Goal: Find specific page/section: Find specific page/section

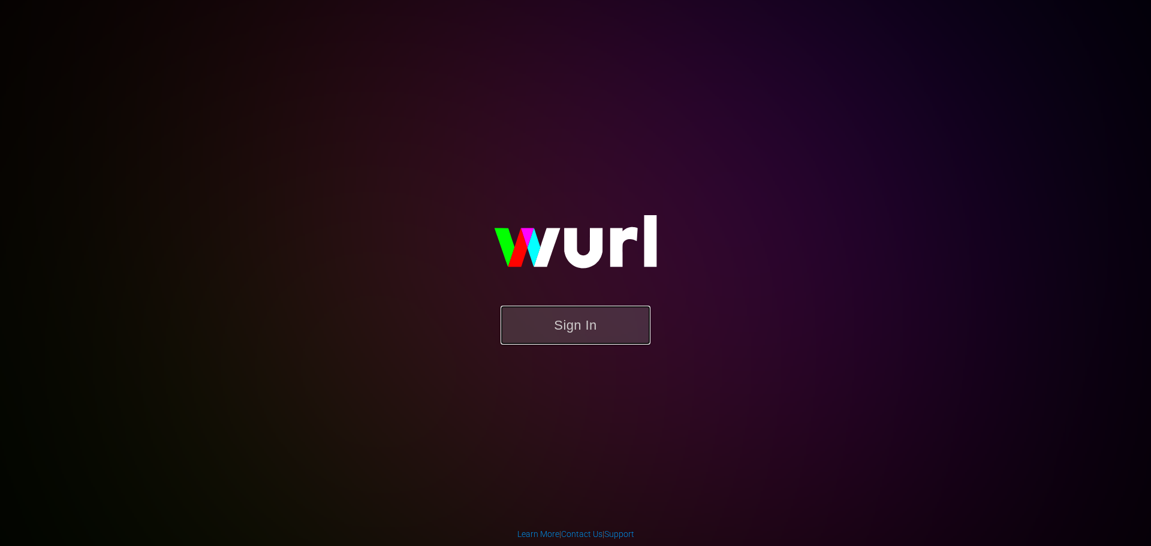
click at [576, 317] on button "Sign In" at bounding box center [576, 325] width 150 height 39
click at [635, 331] on button "Sign In" at bounding box center [576, 325] width 150 height 39
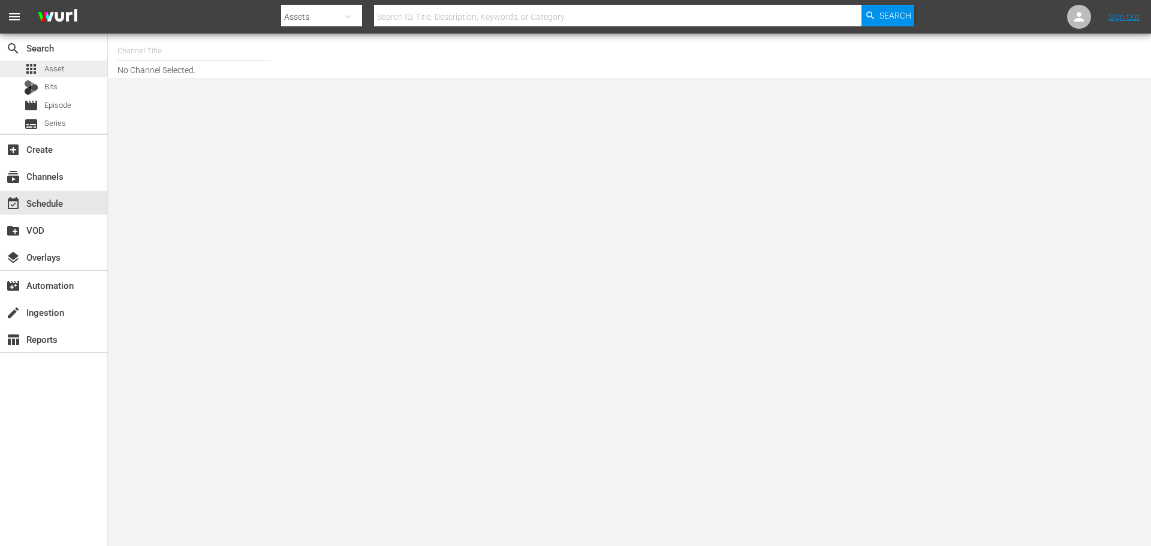
click at [65, 76] on div "apps Asset" at bounding box center [53, 69] width 107 height 17
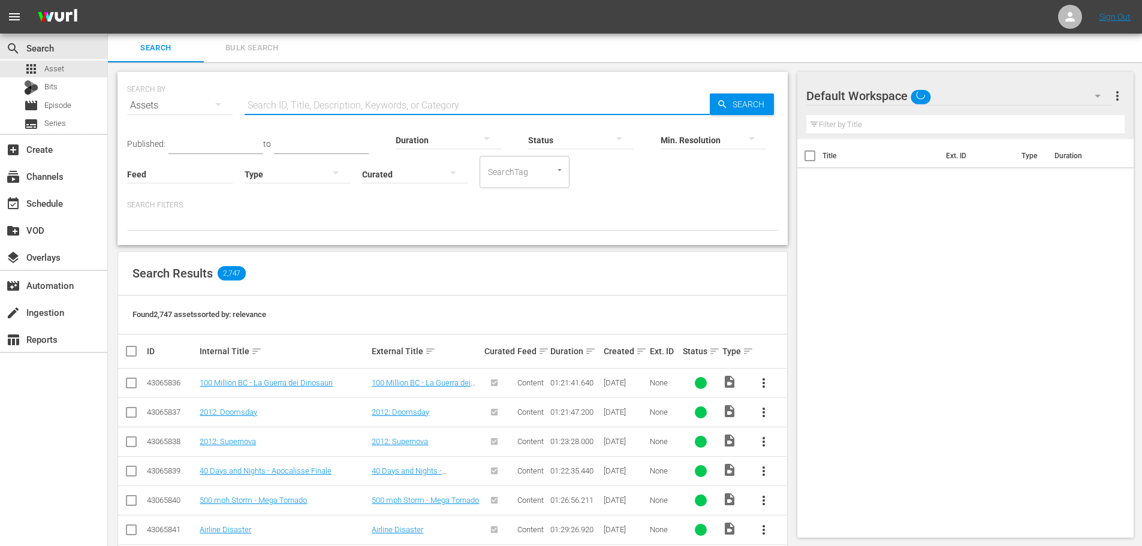
click at [399, 93] on input "text" at bounding box center [477, 105] width 465 height 29
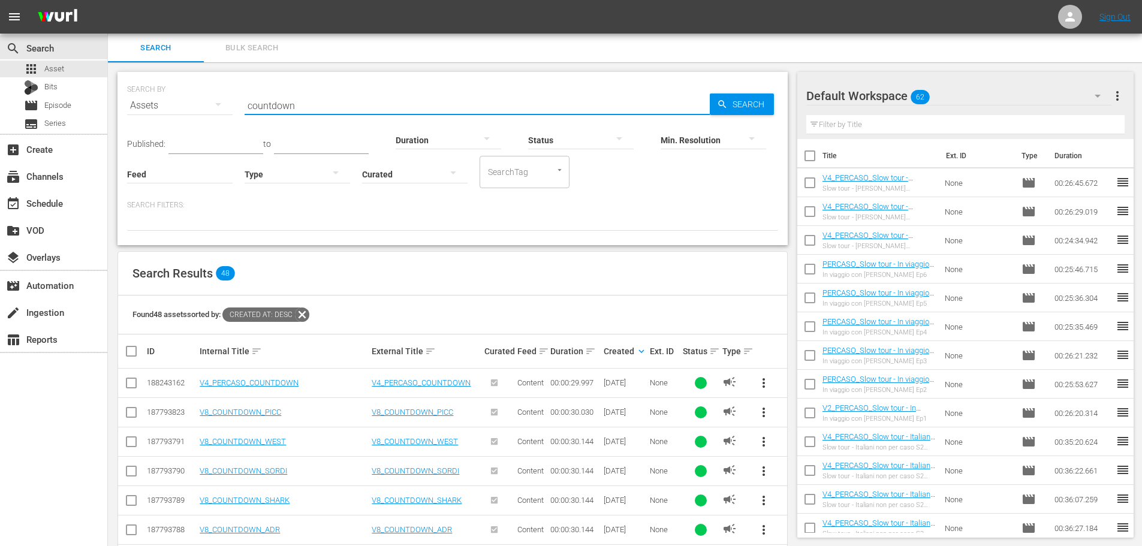
drag, startPoint x: 315, startPoint y: 111, endPoint x: 191, endPoint y: 112, distance: 124.7
click at [191, 112] on div "SEARCH BY Search By Assets Search ID, Title, Description, Keywords, or Category…" at bounding box center [452, 98] width 651 height 43
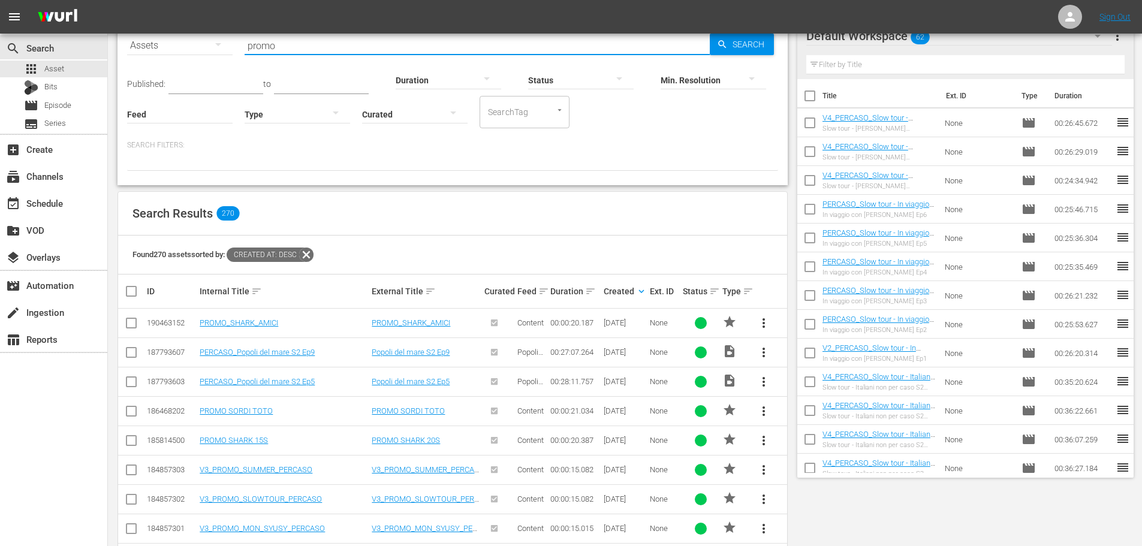
scroll to position [300, 0]
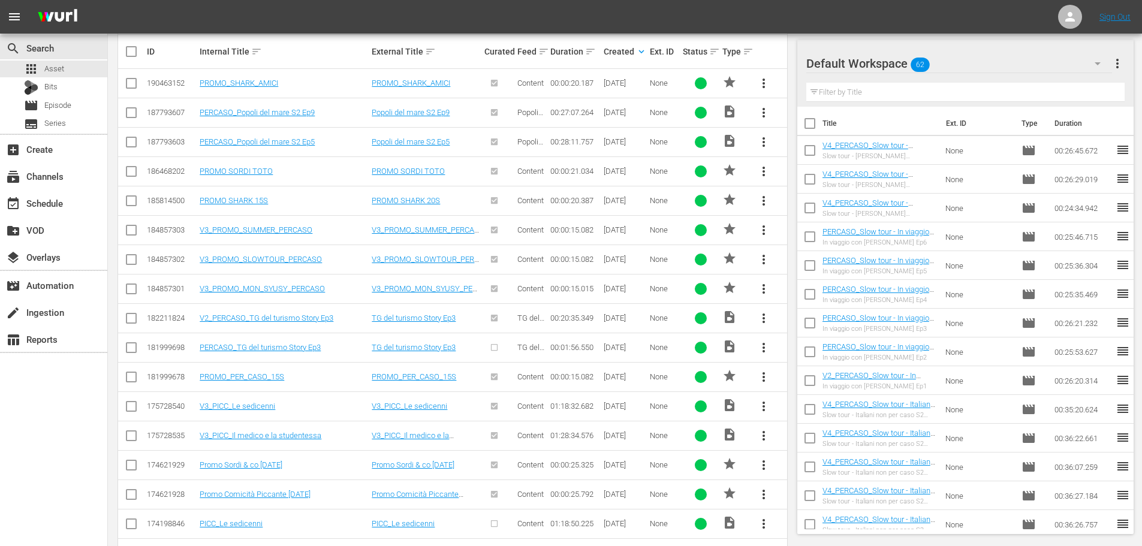
type input "promo"
click at [801, 121] on input "checkbox" at bounding box center [810, 125] width 25 height 25
checkbox input "true"
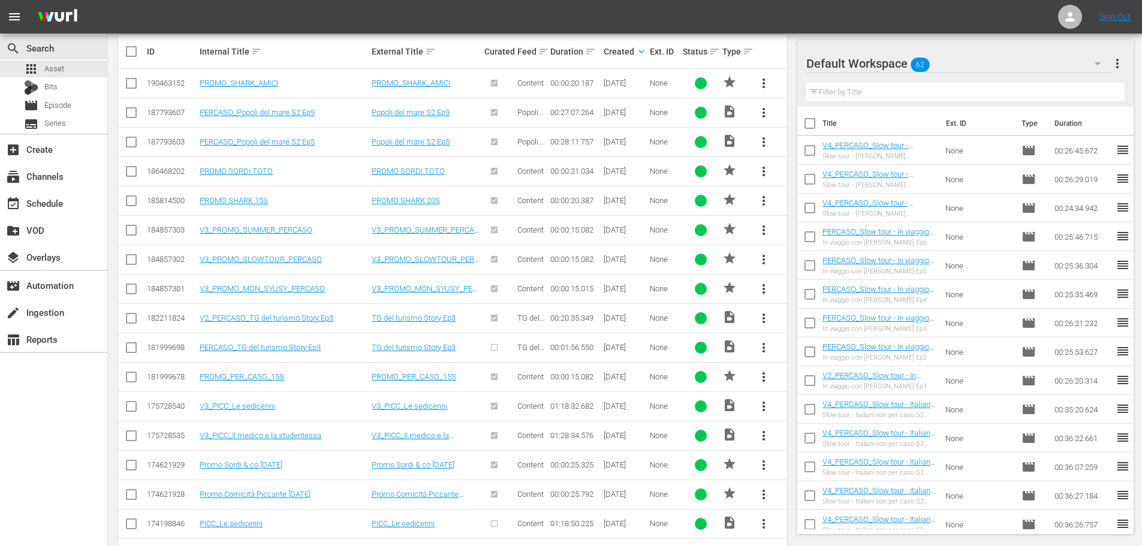
checkbox input "true"
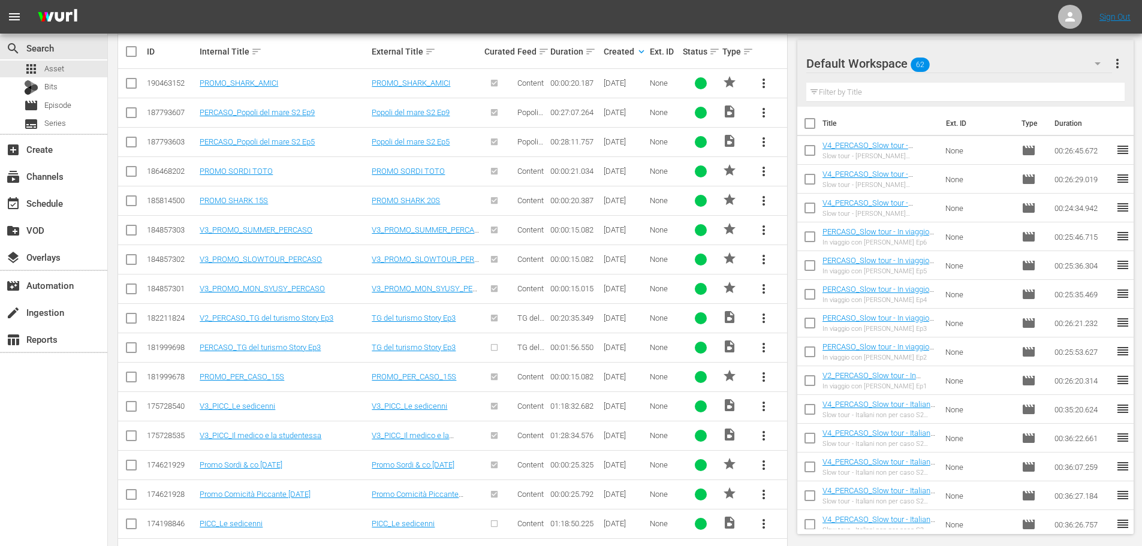
checkbox input "true"
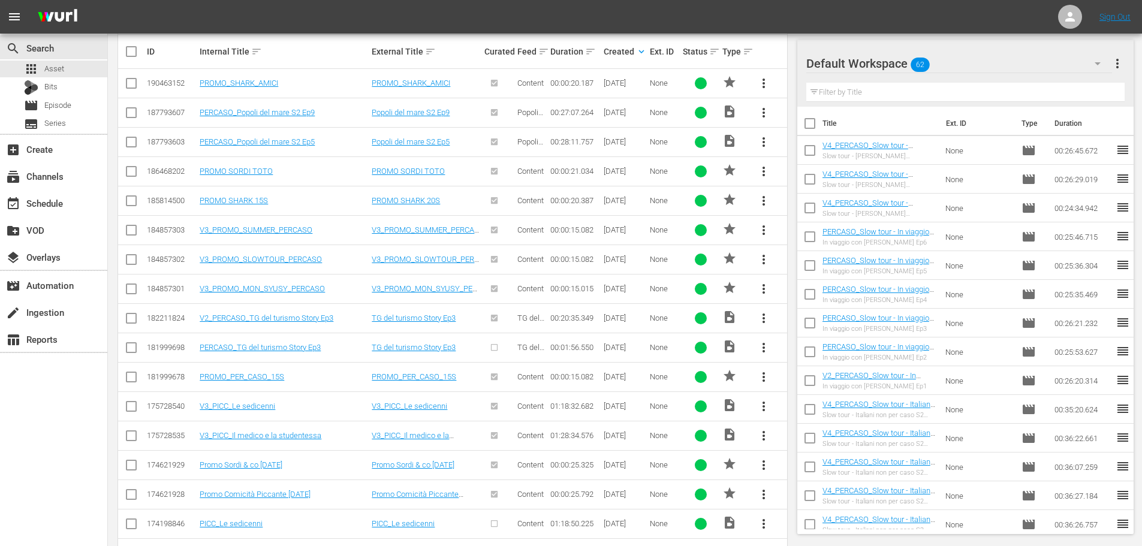
checkbox input "true"
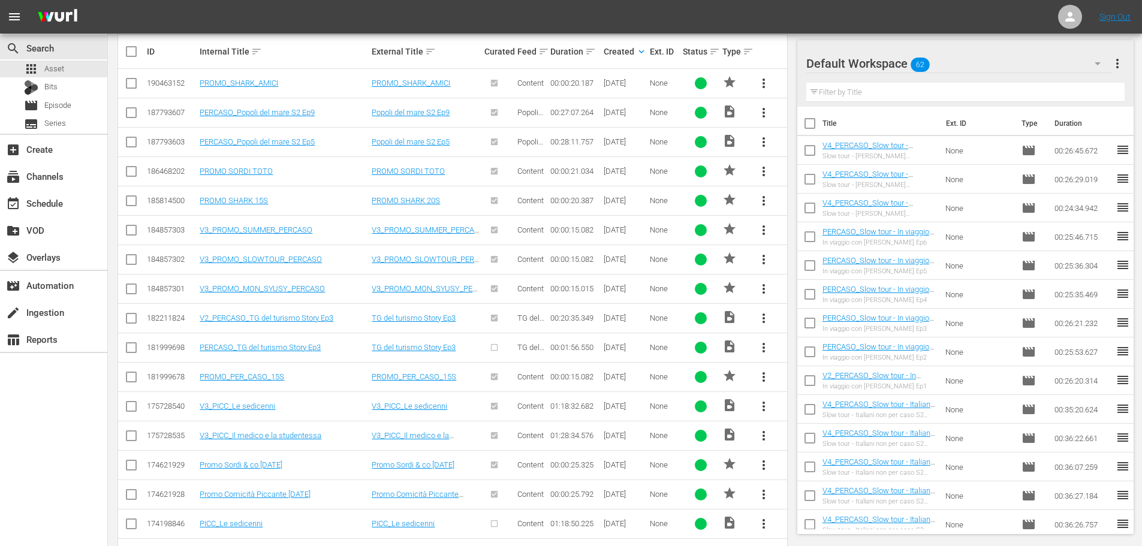
checkbox input "true"
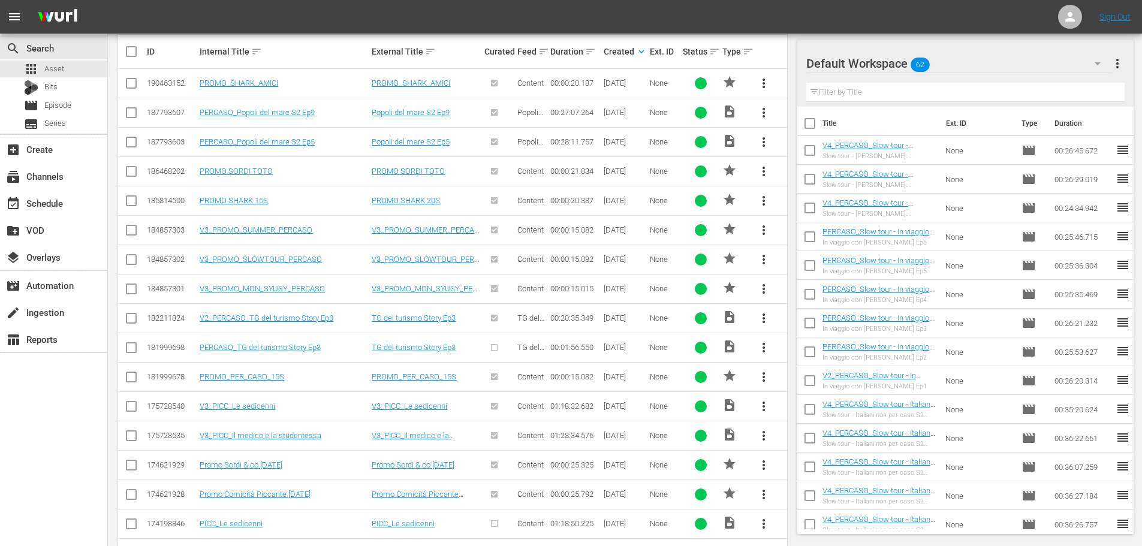
checkbox input "true"
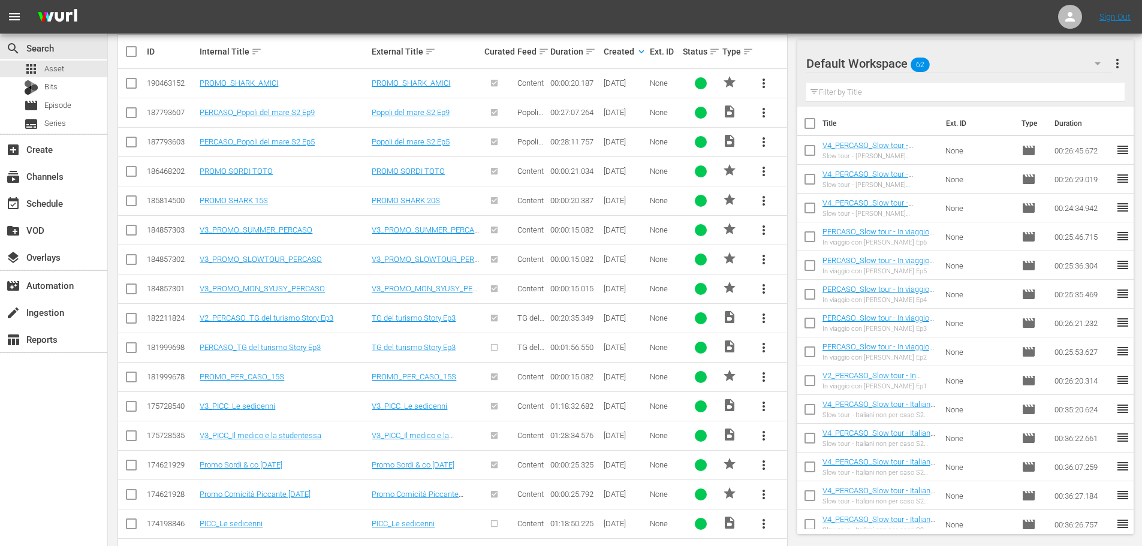
checkbox input "true"
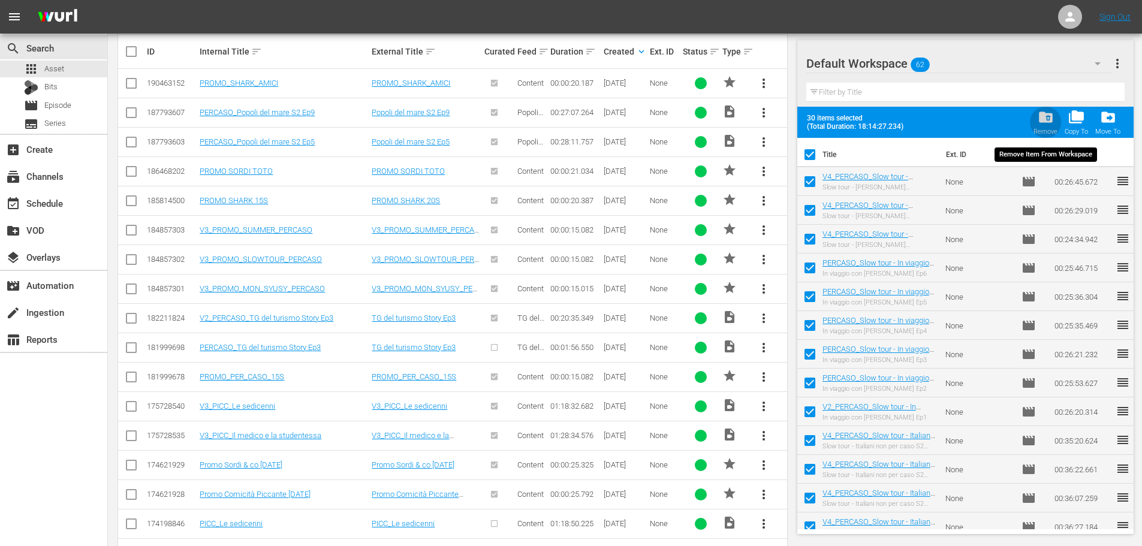
click at [1045, 123] on span "folder_delete" at bounding box center [1046, 117] width 16 height 16
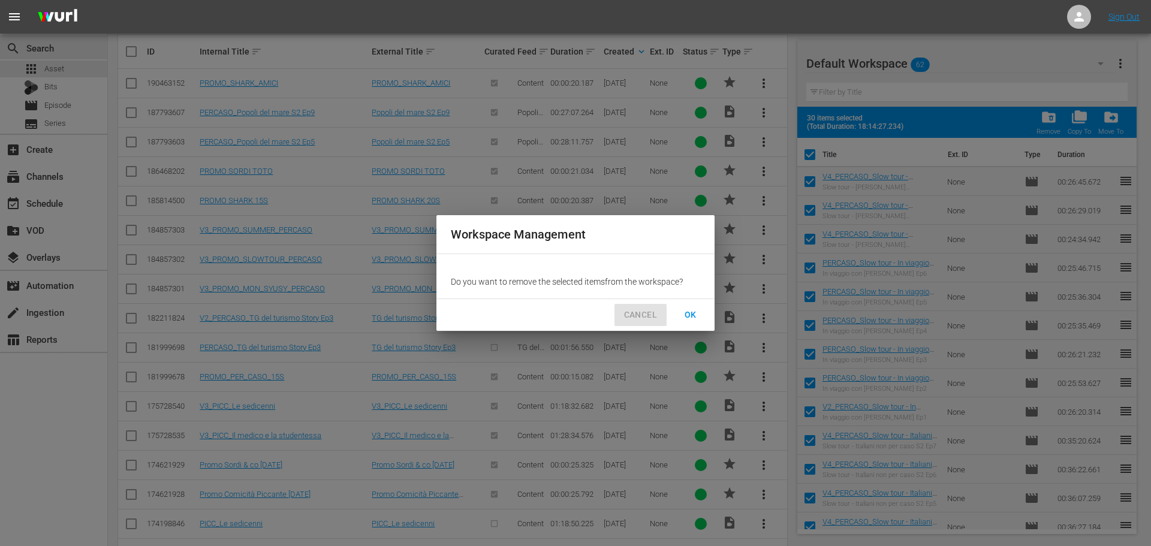
click at [649, 315] on span "CANCEL" at bounding box center [640, 315] width 33 height 15
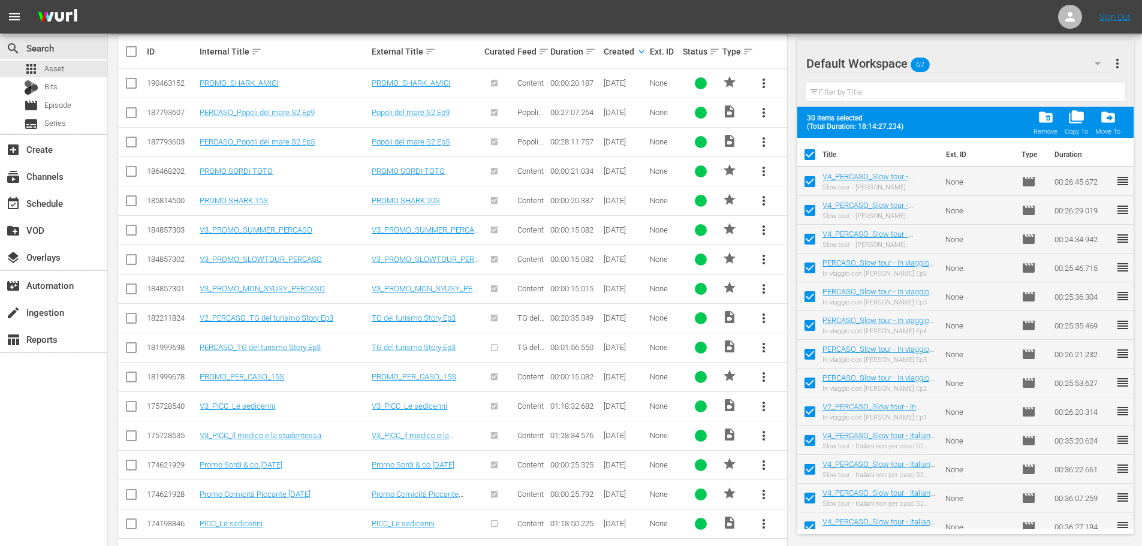
click at [813, 154] on input "checkbox" at bounding box center [810, 157] width 25 height 25
checkbox input "false"
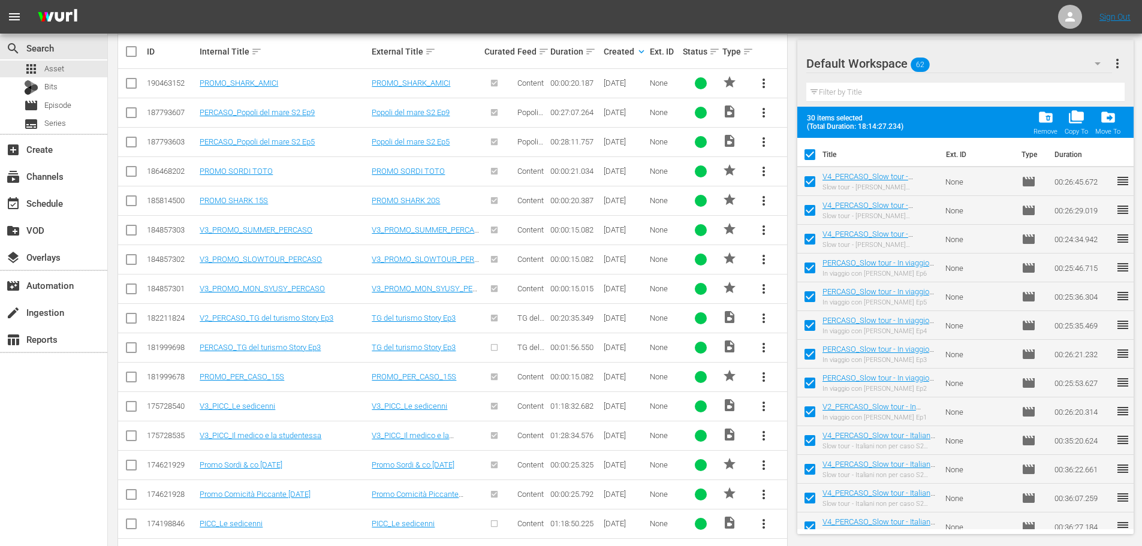
checkbox input "false"
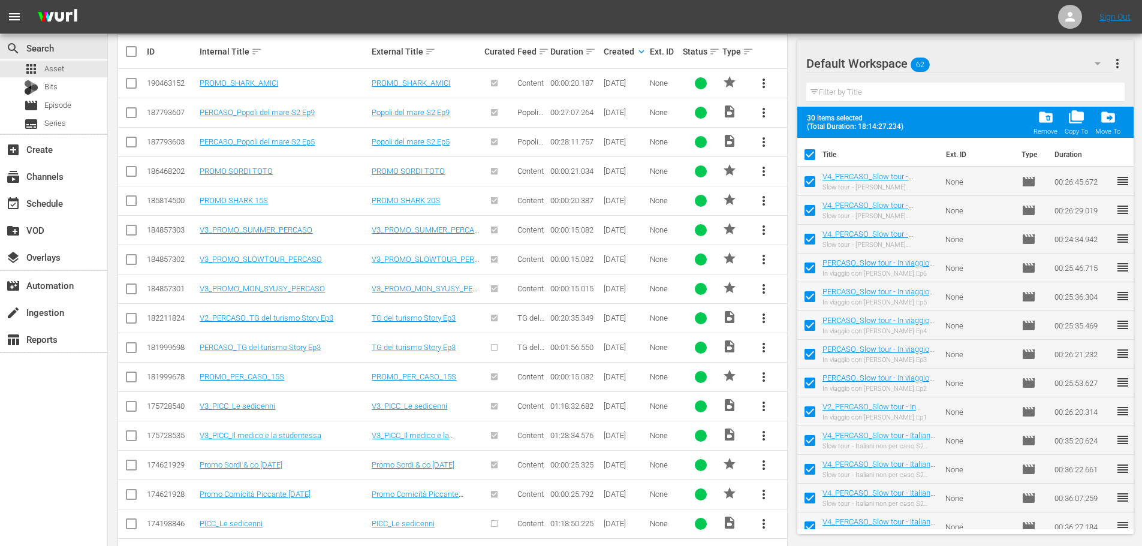
checkbox input "false"
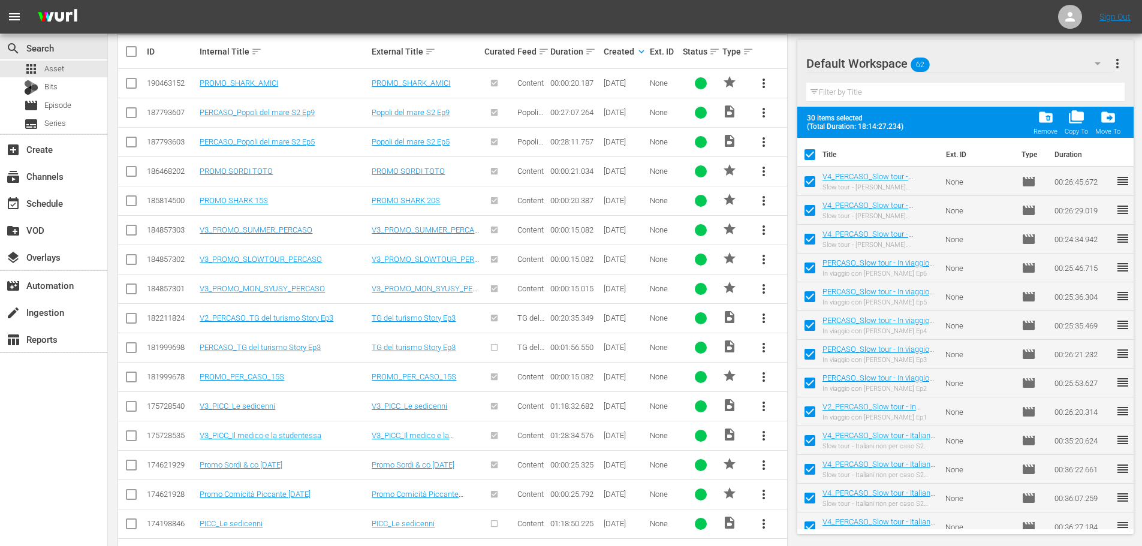
checkbox input "false"
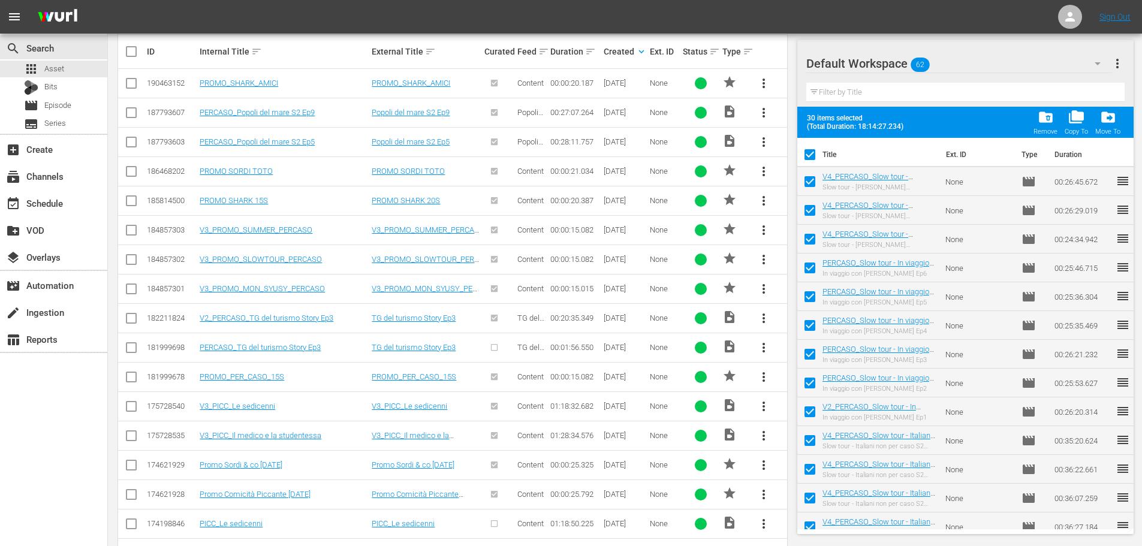
checkbox input "false"
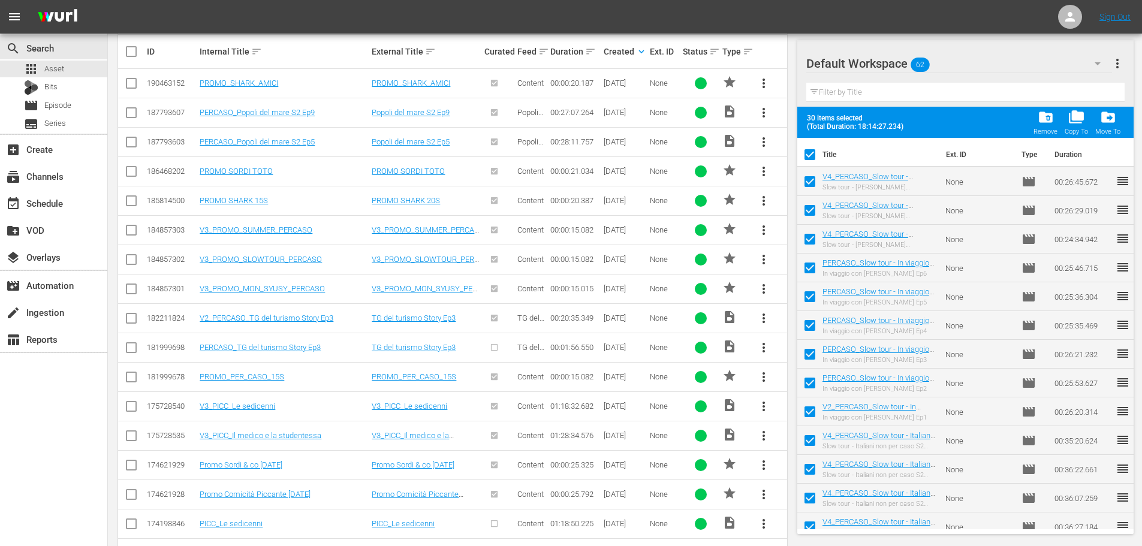
checkbox input "false"
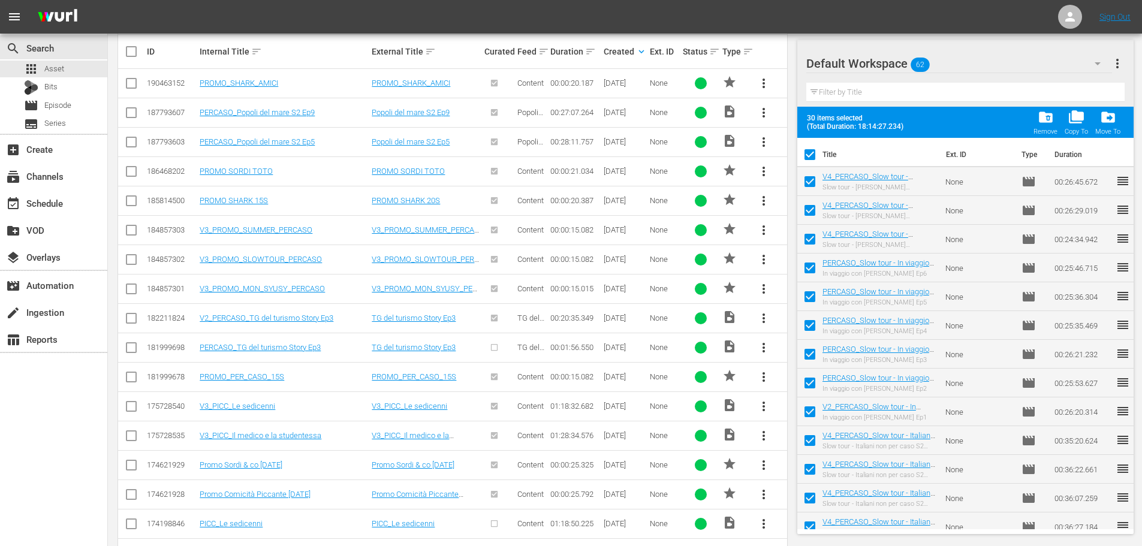
checkbox input "false"
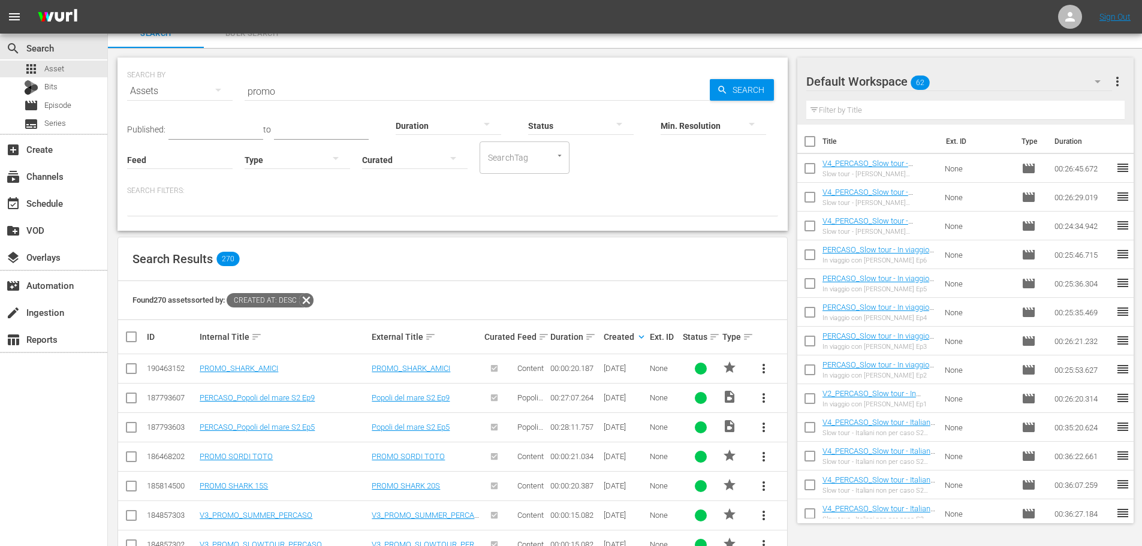
scroll to position [0, 0]
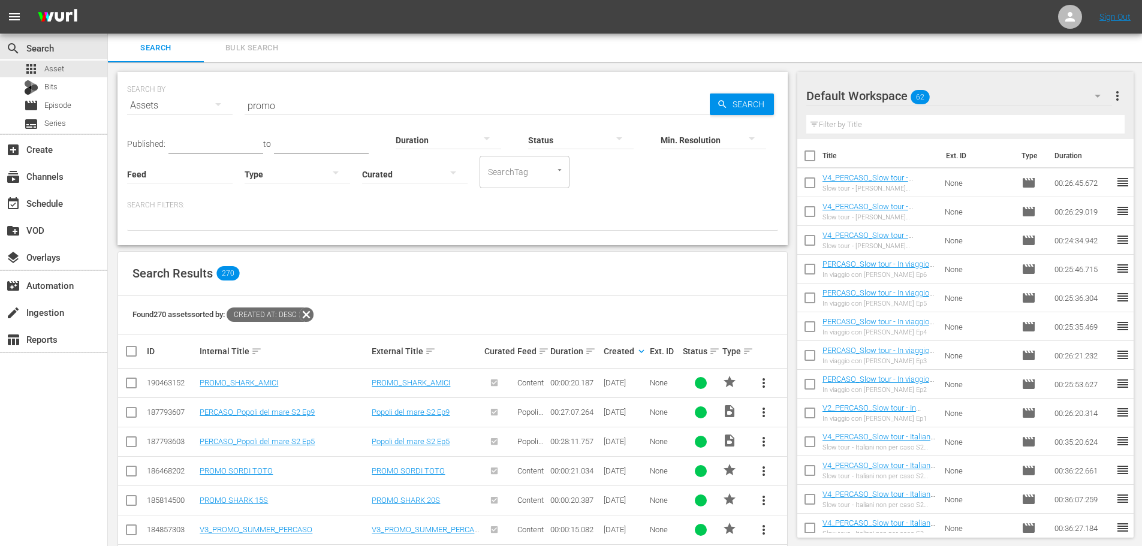
click at [308, 179] on div at bounding box center [298, 174] width 106 height 34
click at [296, 247] on div "Promo" at bounding box center [298, 249] width 106 height 19
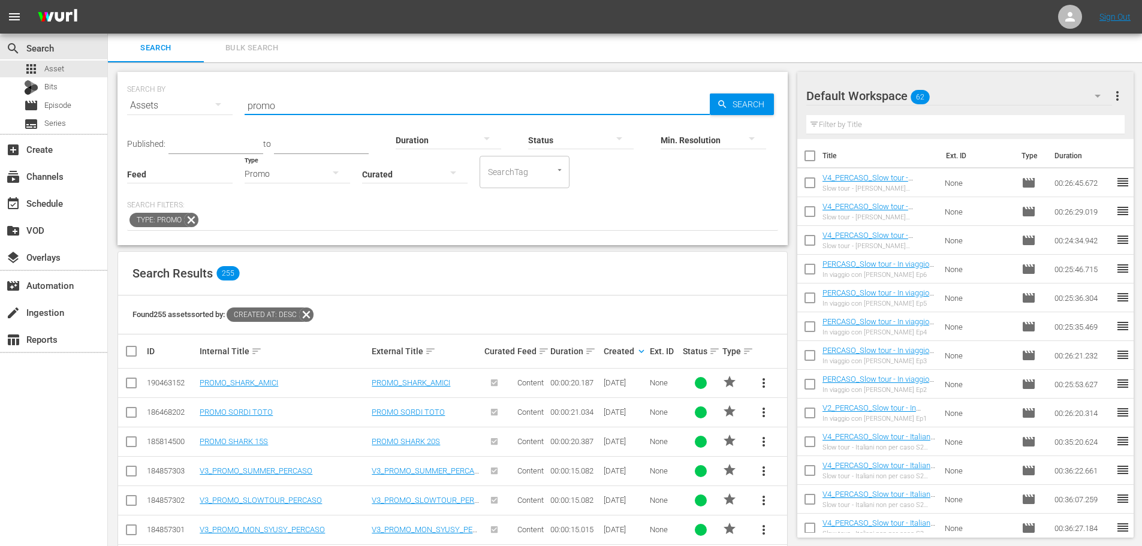
drag, startPoint x: 284, startPoint y: 104, endPoint x: 210, endPoint y: 121, distance: 76.2
click at [210, 120] on div "SEARCH BY Search By Assets Search ID, Title, Description, Keywords, or Category…" at bounding box center [452, 98] width 651 height 43
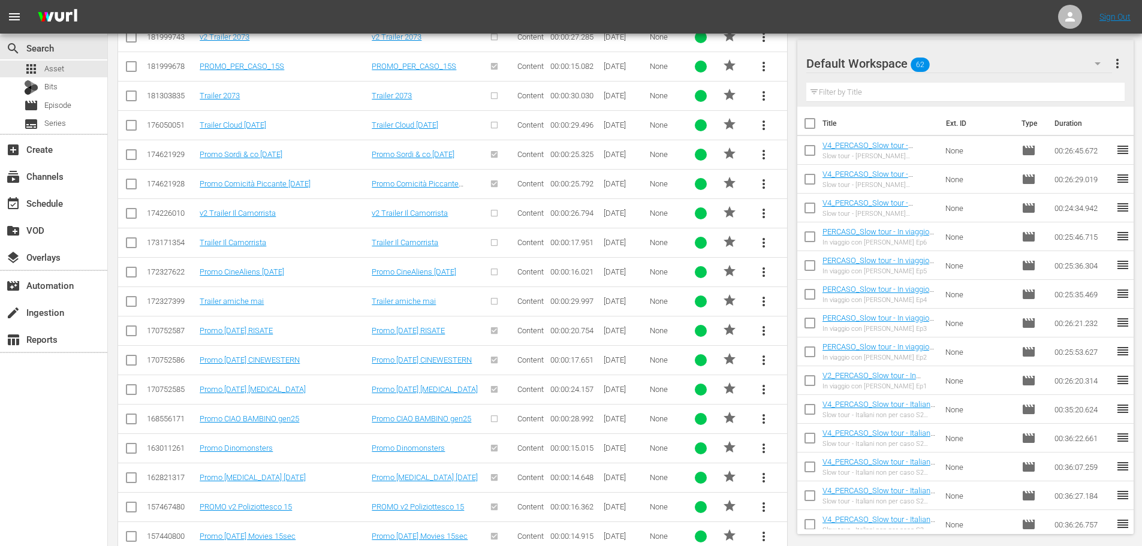
scroll to position [1157, 0]
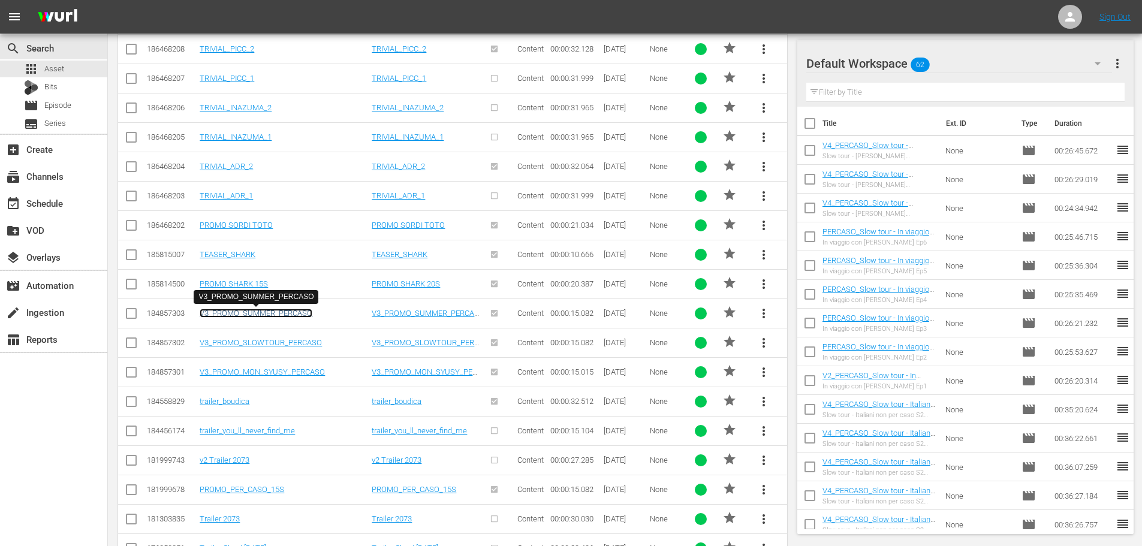
click at [288, 311] on link "V3_PROMO_SUMMER_PERCASO" at bounding box center [256, 313] width 113 height 9
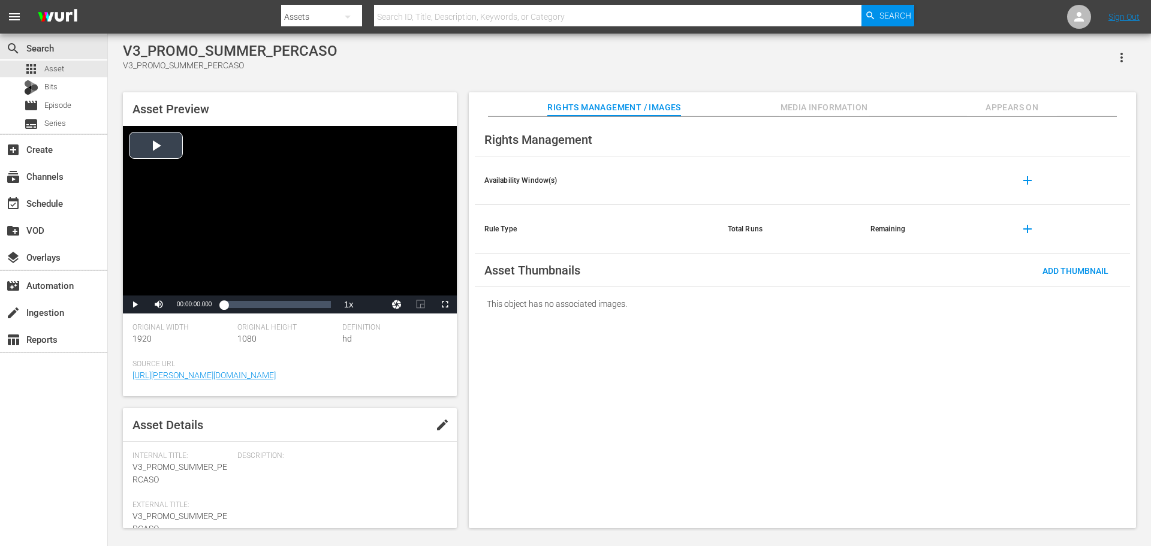
click at [253, 196] on div "Video Player" at bounding box center [290, 211] width 334 height 170
click at [282, 305] on div "Loaded : 100.00% 00:00:08.218 00:00:00.000" at bounding box center [277, 305] width 107 height 12
click at [249, 232] on div "Video Player" at bounding box center [290, 211] width 334 height 170
click at [78, 63] on div "apps Asset" at bounding box center [53, 69] width 107 height 17
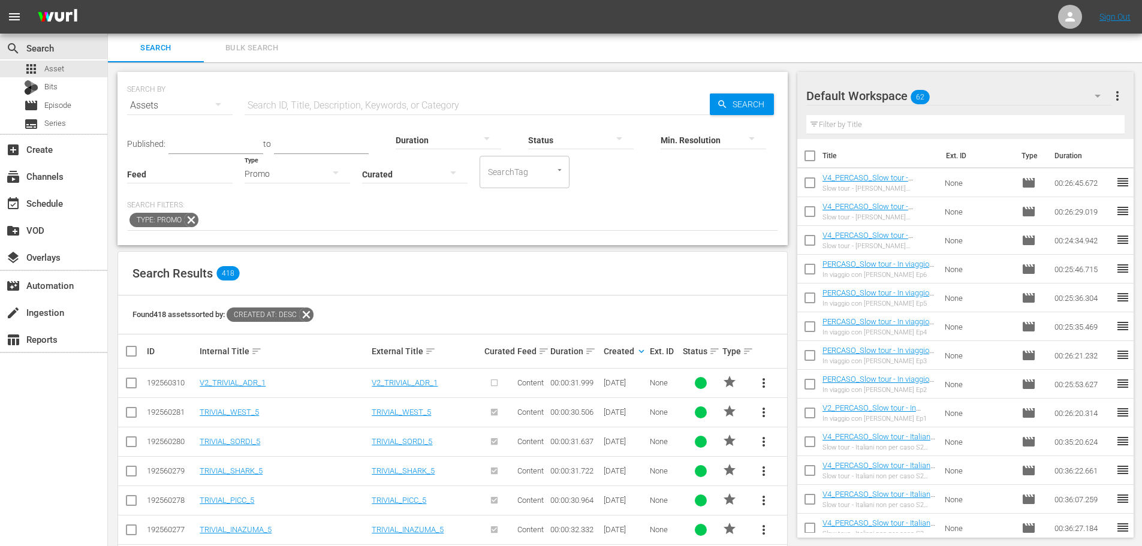
click at [306, 107] on input "text" at bounding box center [477, 105] width 465 height 29
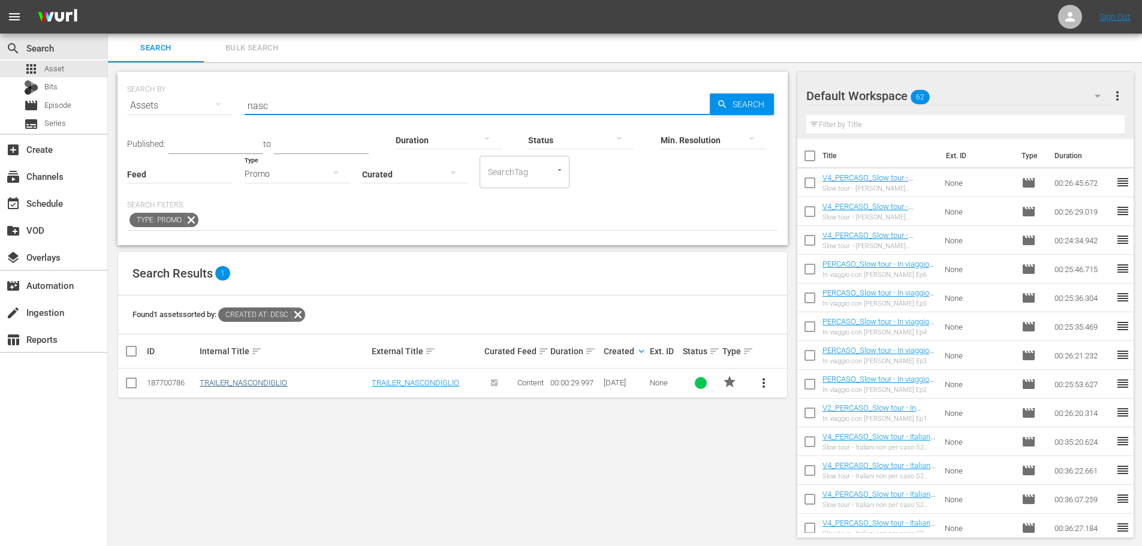
type input "nasc"
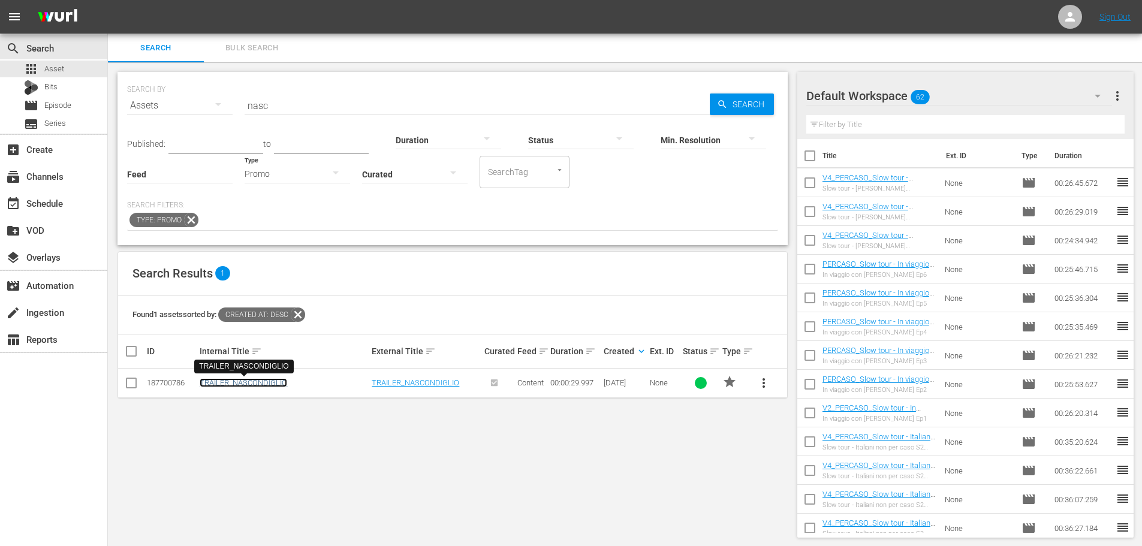
click at [248, 386] on link "TRAILER_NASCONDIGLIO" at bounding box center [244, 382] width 88 height 9
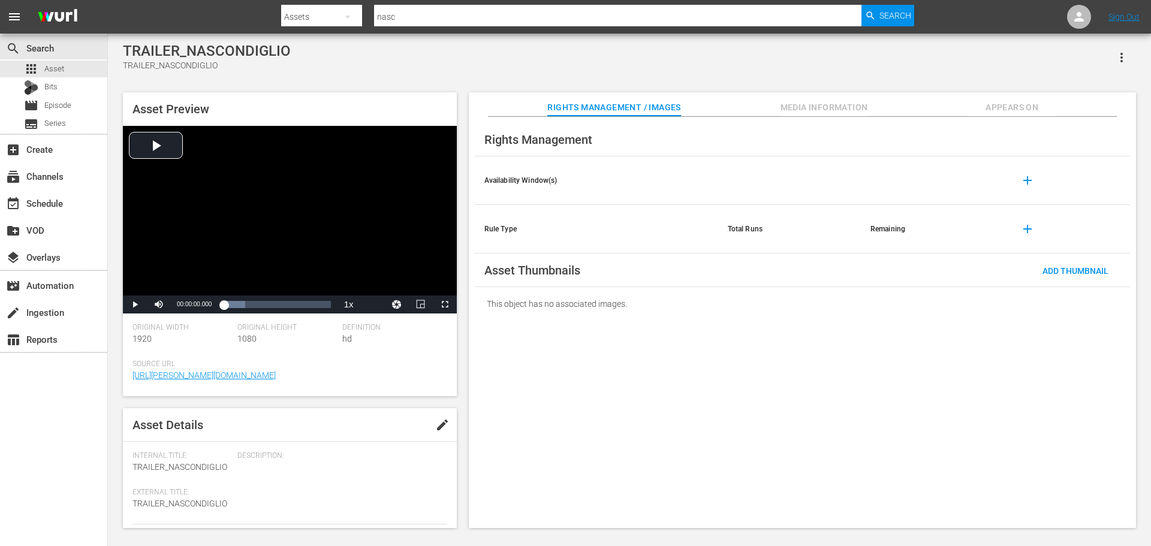
click at [1045, 105] on span "Appears On" at bounding box center [1012, 107] width 90 height 15
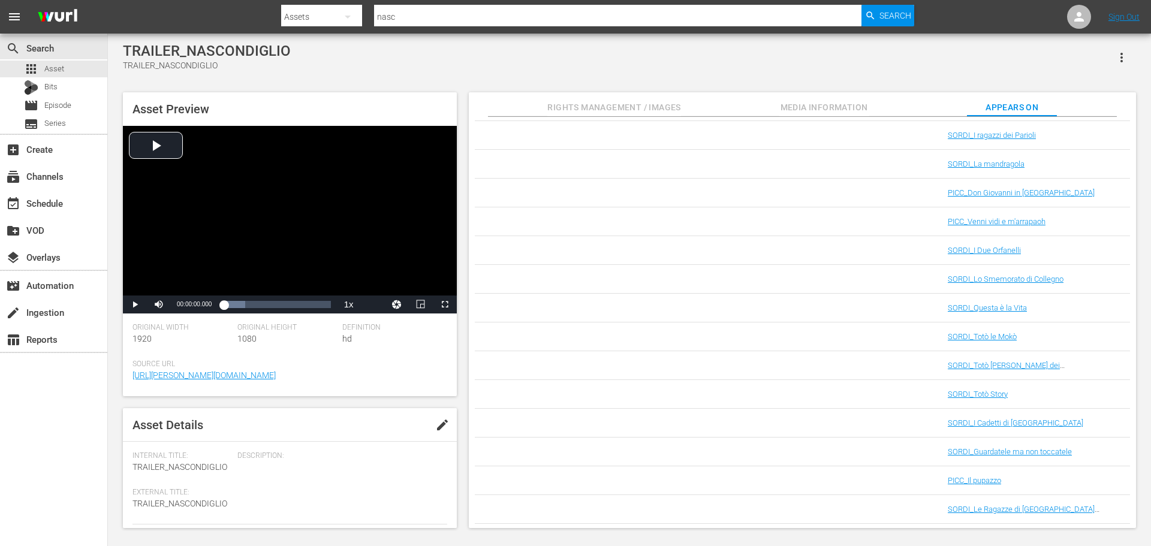
scroll to position [3065, 0]
click at [70, 65] on div "apps Asset" at bounding box center [53, 69] width 107 height 17
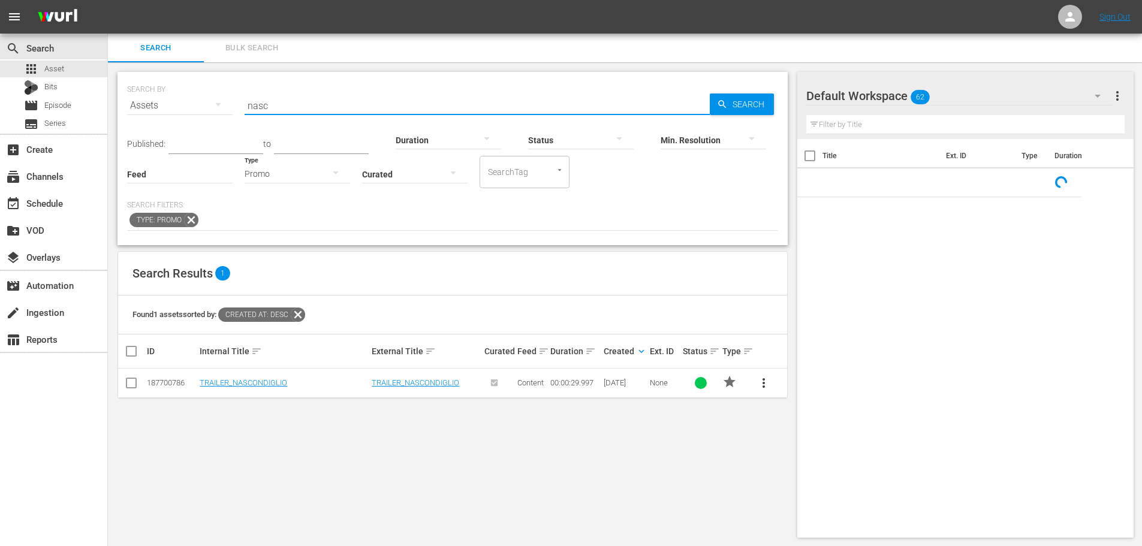
drag, startPoint x: 313, startPoint y: 98, endPoint x: 142, endPoint y: 105, distance: 171.0
click at [142, 105] on div "SEARCH BY Search By Assets Search ID, Title, Description, Keywords, or Category…" at bounding box center [452, 98] width 651 height 43
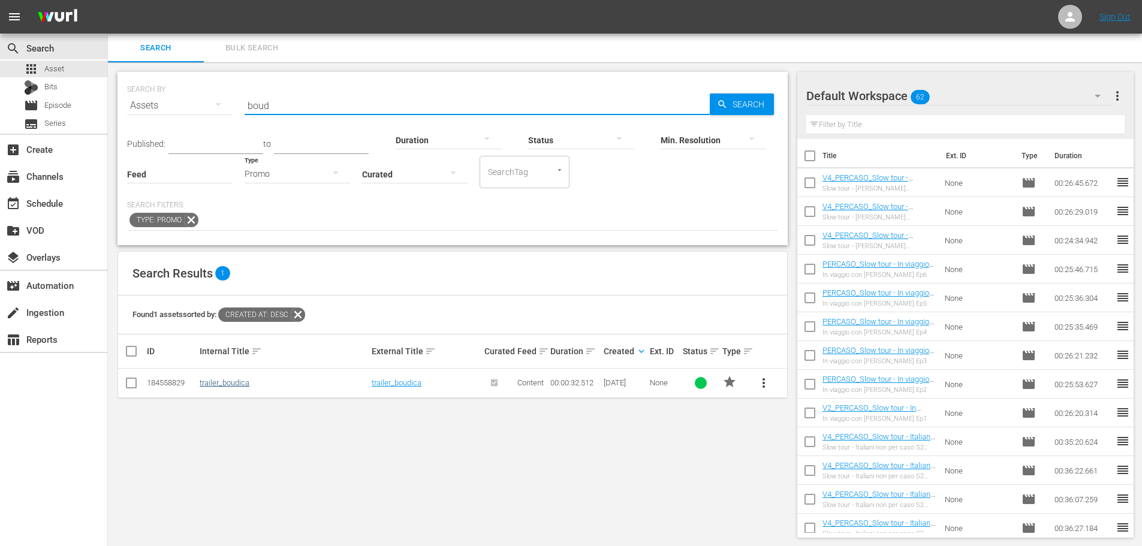
type input "boud"
click at [230, 386] on link "trailer_boudica" at bounding box center [225, 382] width 50 height 9
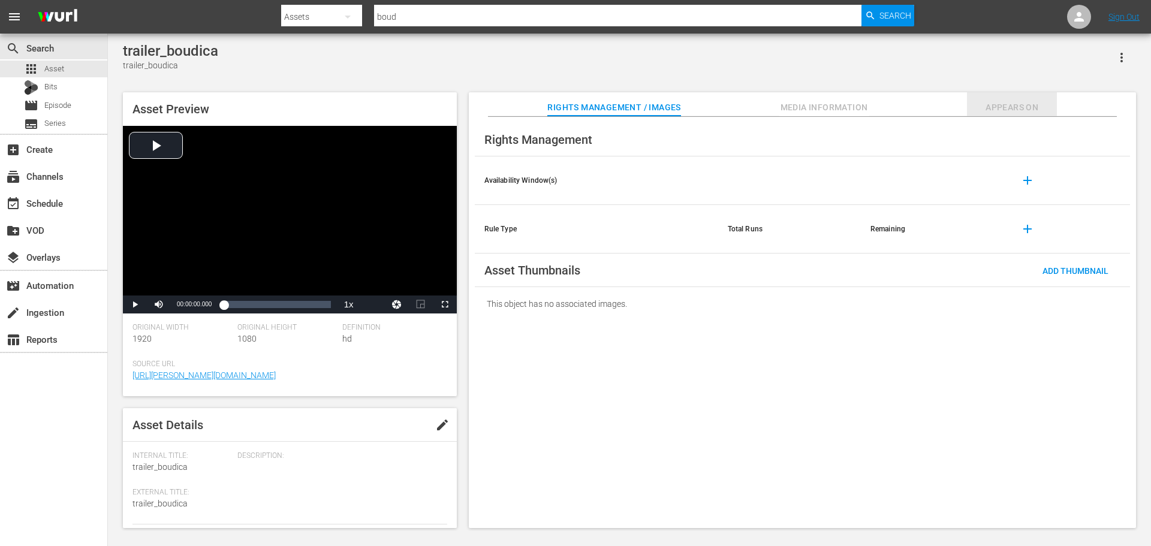
click at [997, 107] on span "Appears On" at bounding box center [1012, 107] width 90 height 15
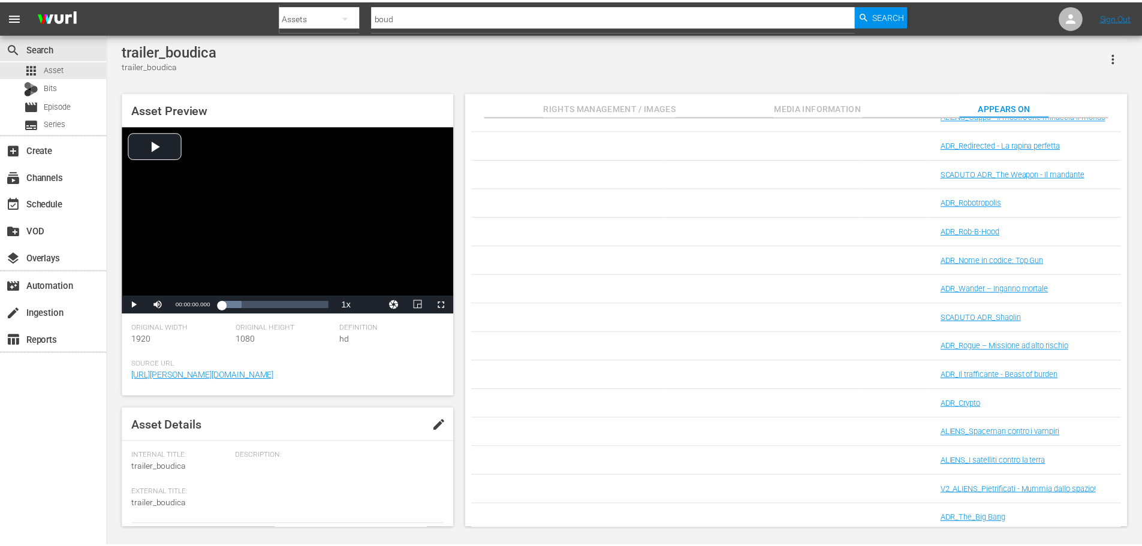
scroll to position [2662, 0]
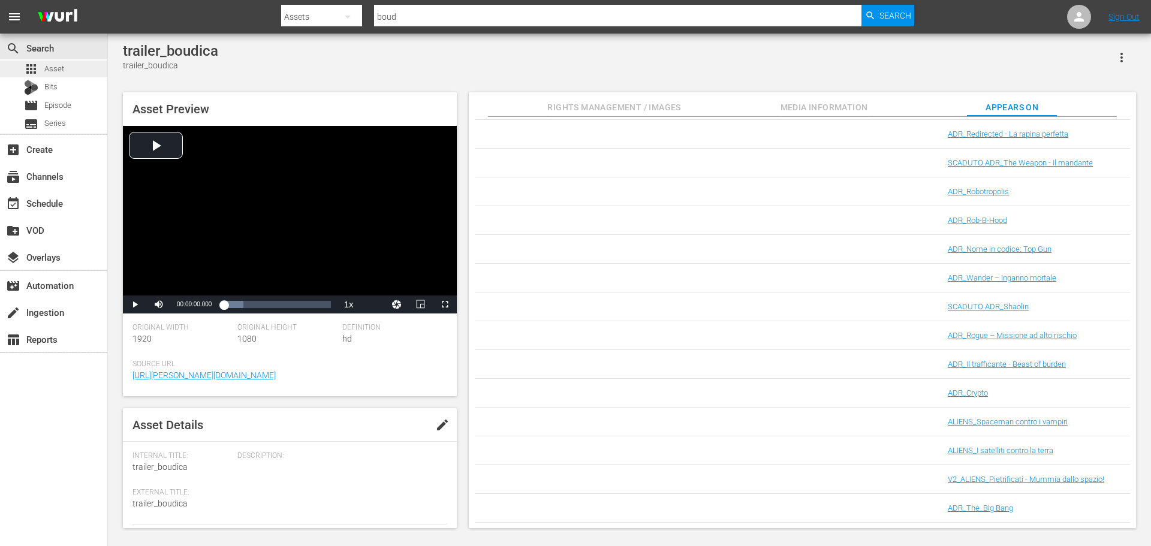
click at [67, 66] on div "apps Asset" at bounding box center [53, 69] width 107 height 17
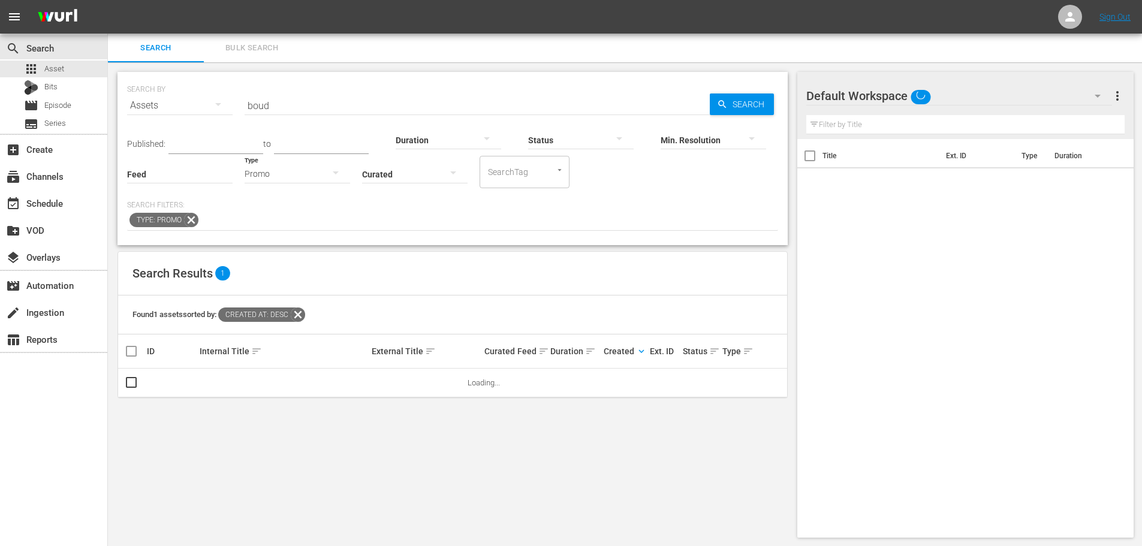
click at [309, 176] on div "Promo" at bounding box center [298, 174] width 106 height 34
click at [309, 187] on div "Ad" at bounding box center [298, 191] width 106 height 19
drag, startPoint x: 296, startPoint y: 109, endPoint x: 187, endPoint y: 115, distance: 109.9
click at [187, 115] on div "SEARCH BY Search By Assets Search ID, Title, Description, Keywords, or Category…" at bounding box center [452, 98] width 651 height 43
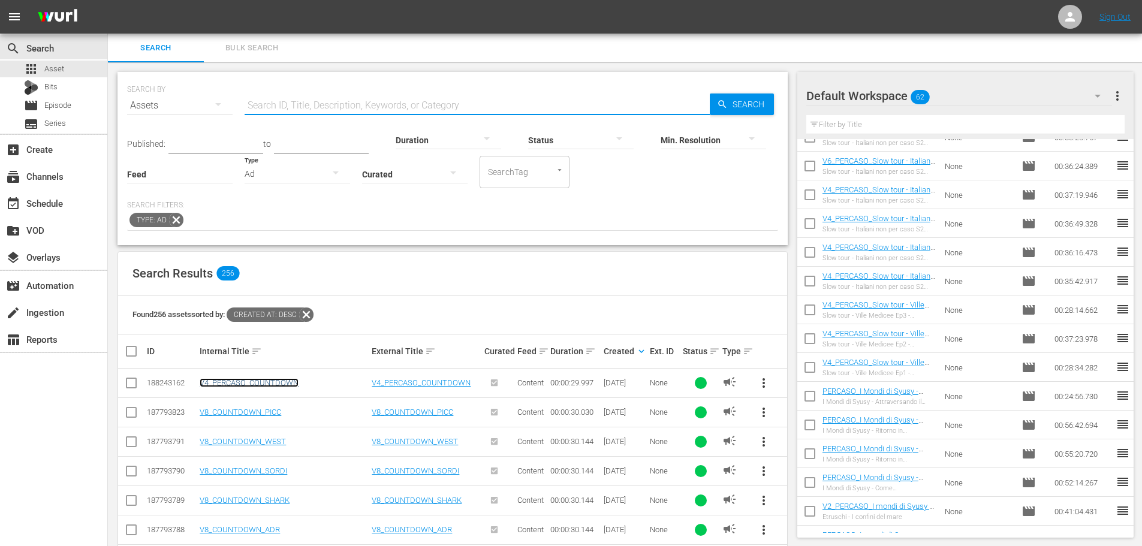
click at [264, 384] on link "V4_PERCASO_COUNTDOWN" at bounding box center [249, 382] width 99 height 9
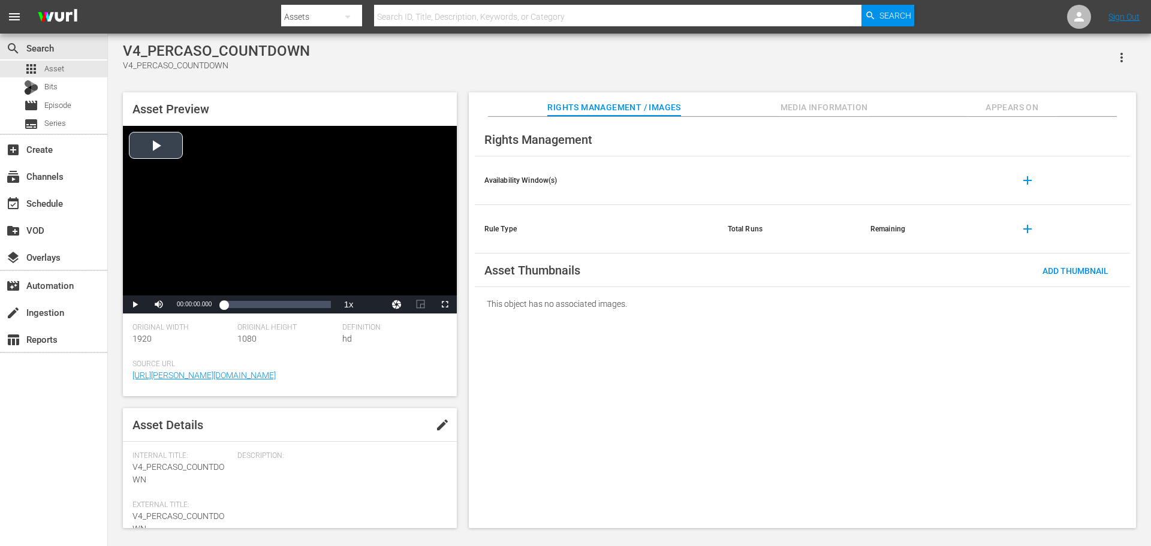
click at [327, 261] on div "Video Player" at bounding box center [290, 211] width 334 height 170
click at [303, 305] on div "Loaded : 100.00% 00:00:22.413 00:00:05.643" at bounding box center [277, 305] width 107 height 12
click at [292, 222] on div "Video Player" at bounding box center [290, 211] width 334 height 170
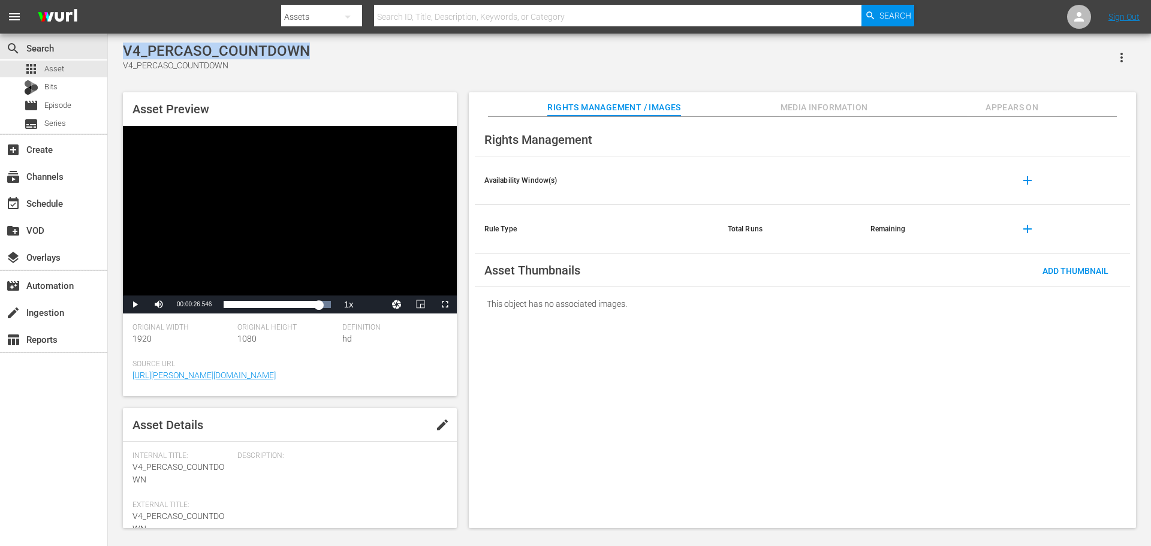
drag, startPoint x: 317, startPoint y: 49, endPoint x: 125, endPoint y: 46, distance: 191.3
click at [125, 46] on div "V4_PERCASO_COUNTDOWN V4_PERCASO_COUNTDOWN" at bounding box center [630, 57] width 1014 height 29
click at [407, 79] on div "V4_PERCASO_COUNTDOWN V4_PERCASO_COUNTDOWN Asset Preview Video Player is loading…" at bounding box center [630, 283] width 1026 height 480
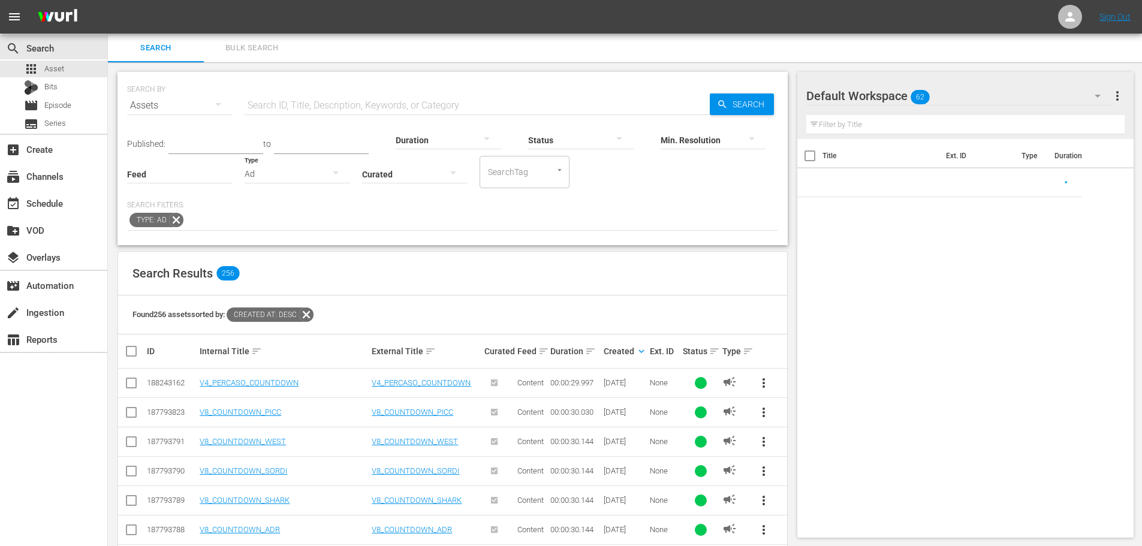
drag, startPoint x: 339, startPoint y: 109, endPoint x: 383, endPoint y: 104, distance: 44.0
click at [339, 109] on input "text" at bounding box center [477, 105] width 465 height 29
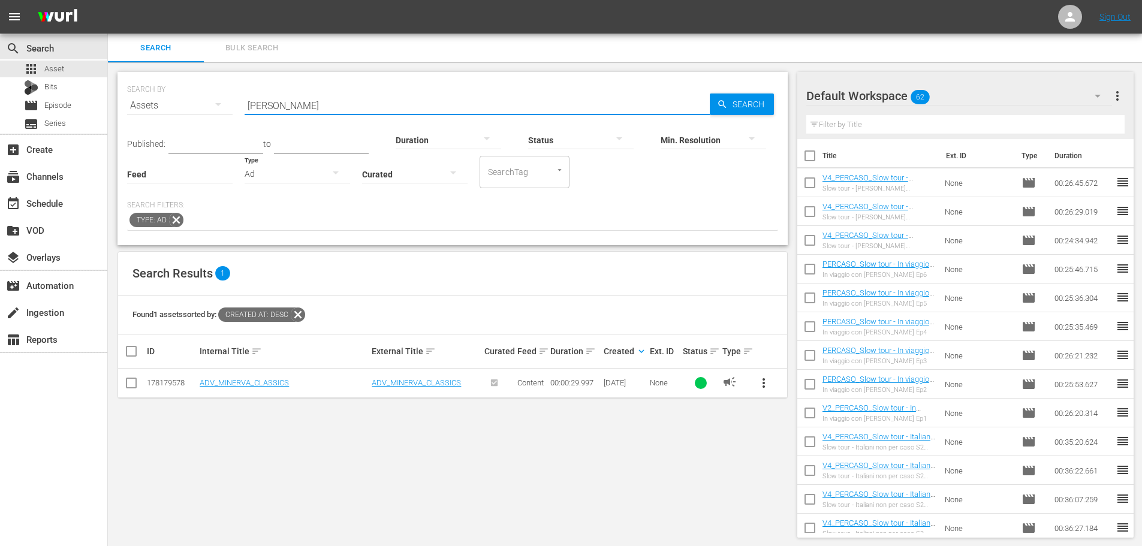
drag, startPoint x: 310, startPoint y: 108, endPoint x: 176, endPoint y: 149, distance: 140.0
click at [176, 149] on div "SEARCH BY Search By Assets Search ID, Title, Description, Keywords, or Category…" at bounding box center [453, 158] width 670 height 173
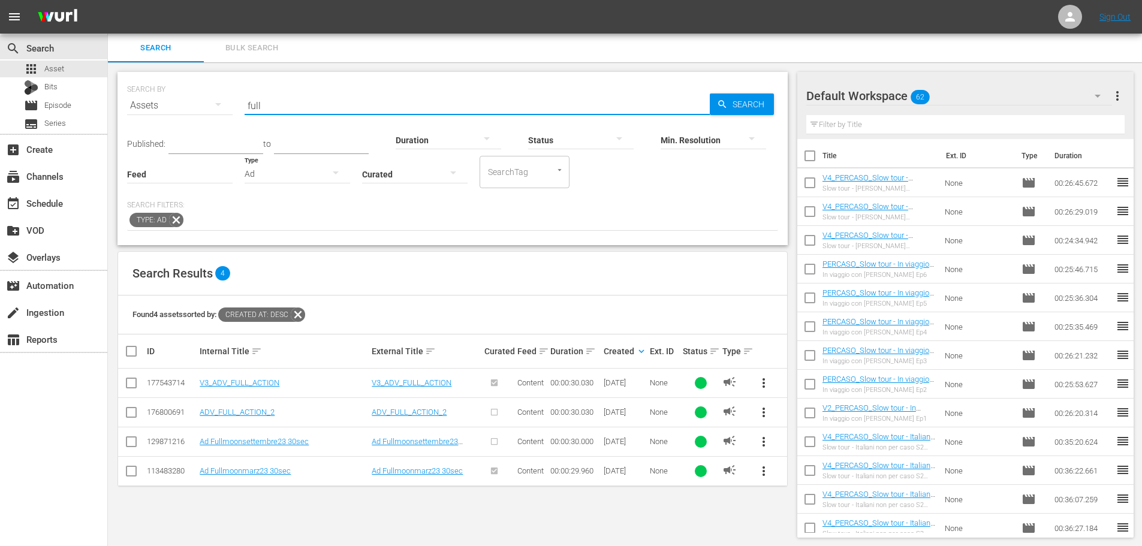
click at [197, 120] on div "SEARCH BY Search By Assets Search ID, Title, Description, Keywords, or Category…" at bounding box center [452, 98] width 651 height 43
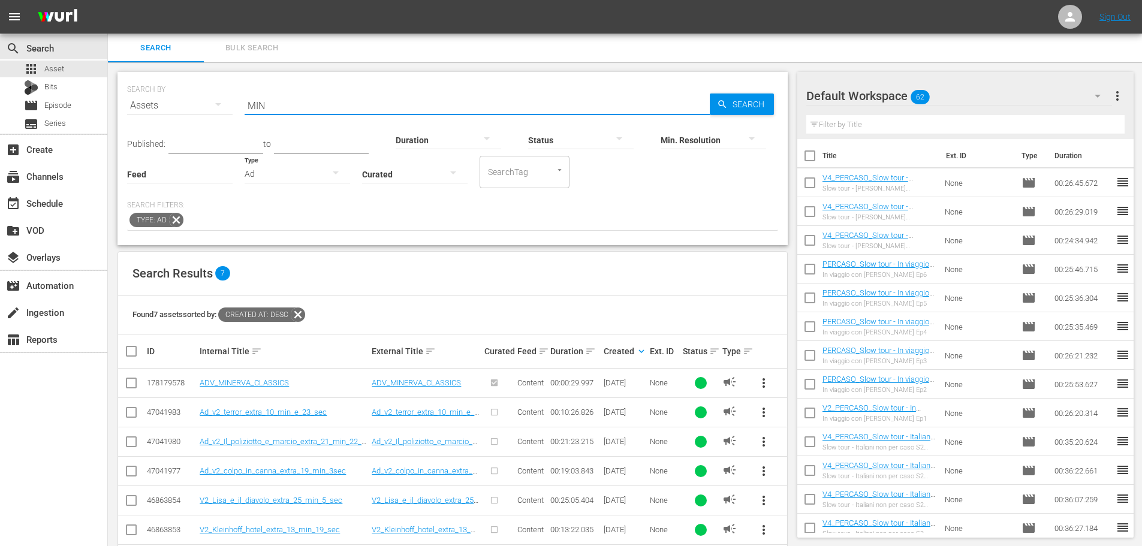
drag, startPoint x: 282, startPoint y: 110, endPoint x: 240, endPoint y: 118, distance: 43.3
click at [240, 118] on div "SEARCH BY Search By Assets Search ID, Title, Description, Keywords, or Category…" at bounding box center [452, 98] width 651 height 43
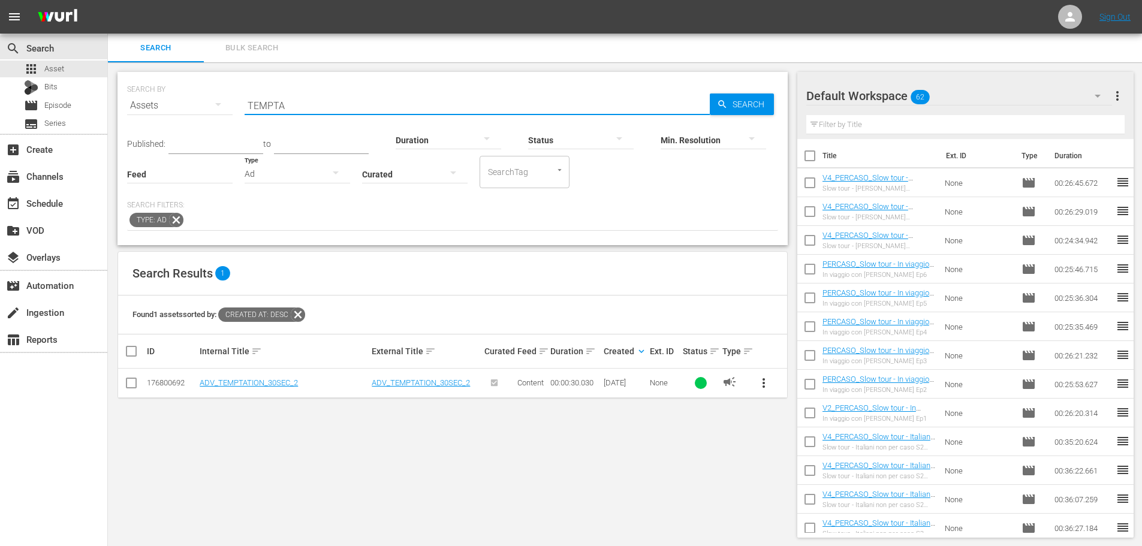
drag, startPoint x: 299, startPoint y: 95, endPoint x: 208, endPoint y: 134, distance: 99.1
click at [208, 134] on div "SEARCH BY Search By Assets Search ID, Title, Description, Keywords, or Category…" at bounding box center [453, 158] width 670 height 173
click at [284, 170] on div "Ad" at bounding box center [298, 174] width 106 height 34
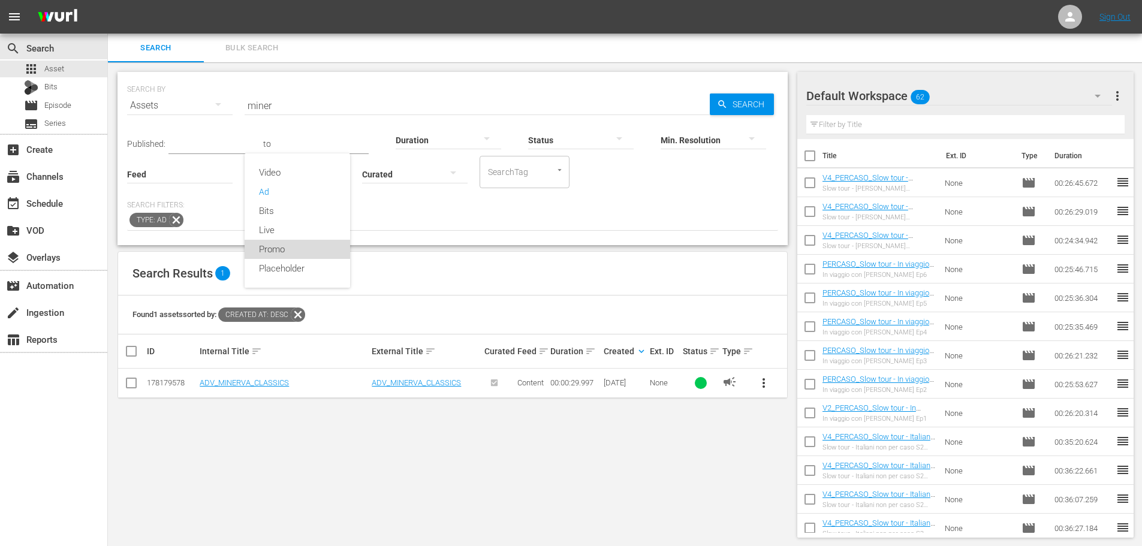
click at [288, 251] on div "Promo" at bounding box center [298, 249] width 106 height 19
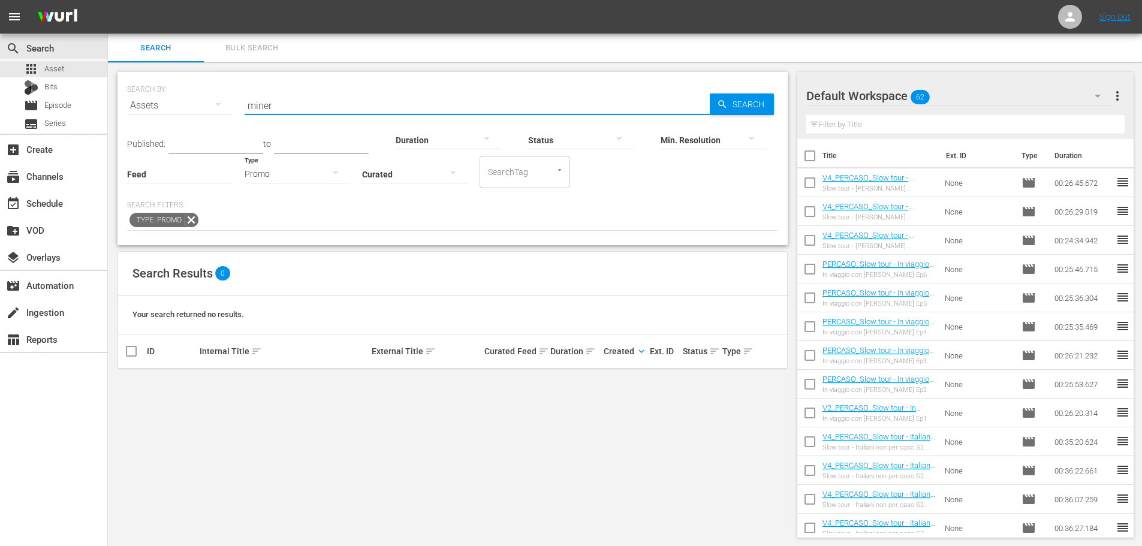
drag, startPoint x: 287, startPoint y: 98, endPoint x: 231, endPoint y: 121, distance: 60.8
click at [231, 120] on div "SEARCH BY Search By Assets Search ID, Title, Description, Keywords, or Category…" at bounding box center [452, 98] width 651 height 43
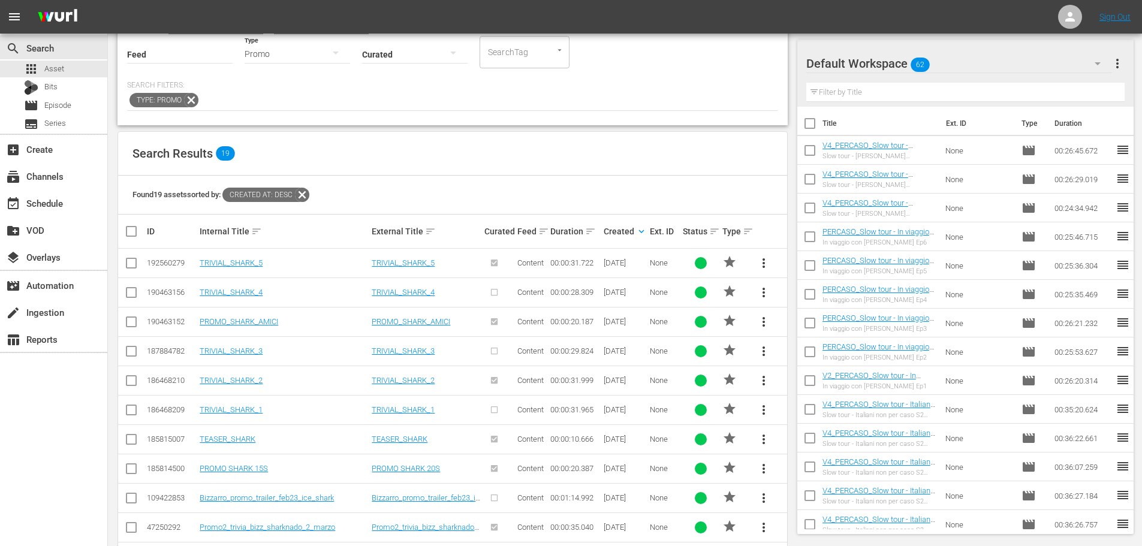
scroll to position [180, 0]
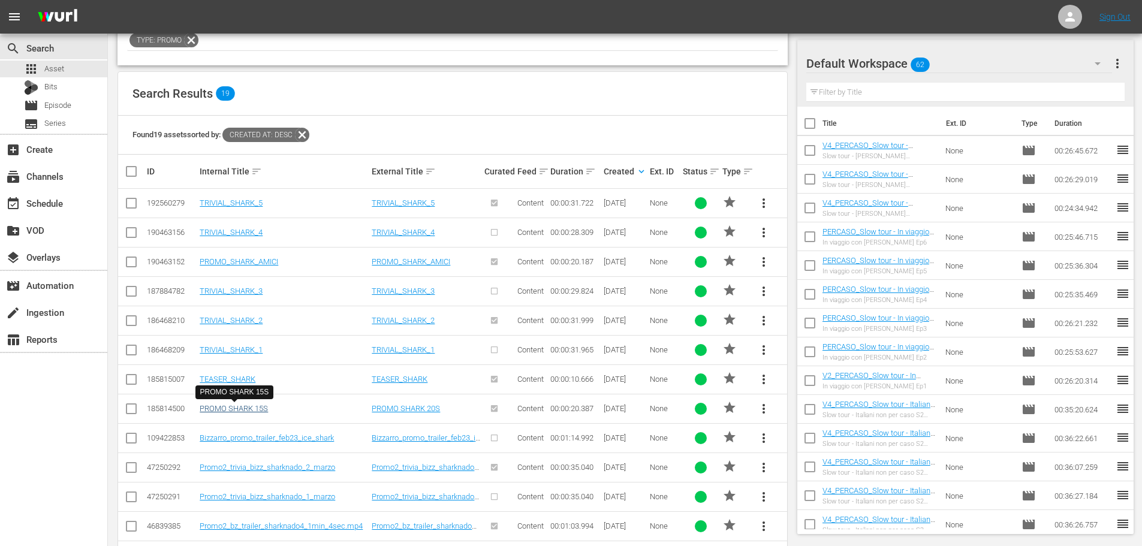
type input "SHAR"
click at [237, 405] on link "PROMO SHARK 15S" at bounding box center [234, 408] width 68 height 9
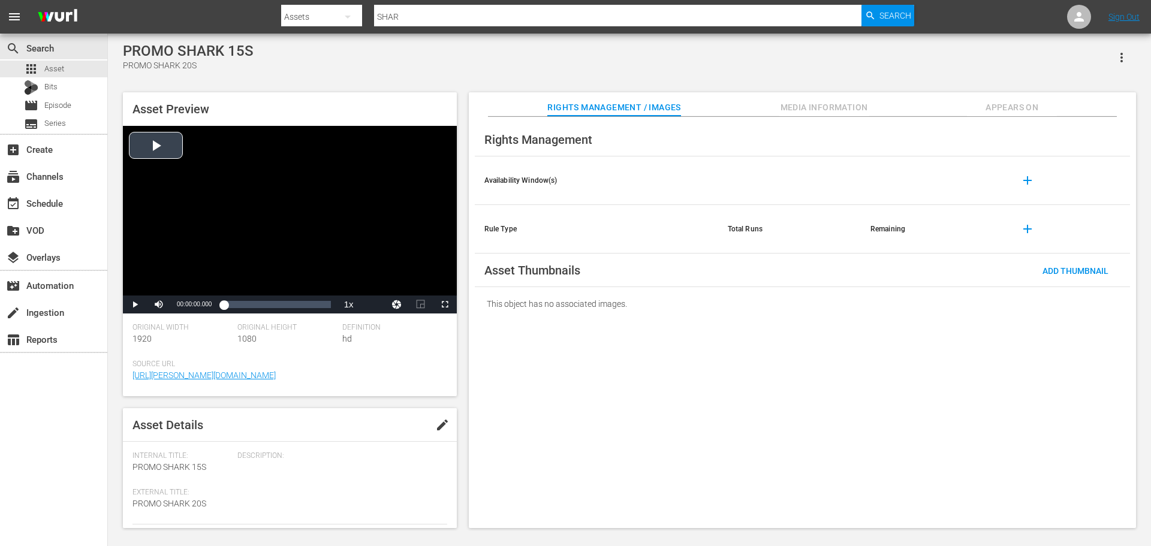
click at [242, 170] on div "Video Player" at bounding box center [290, 211] width 334 height 170
click at [445, 305] on span "Video Player" at bounding box center [445, 305] width 0 height 0
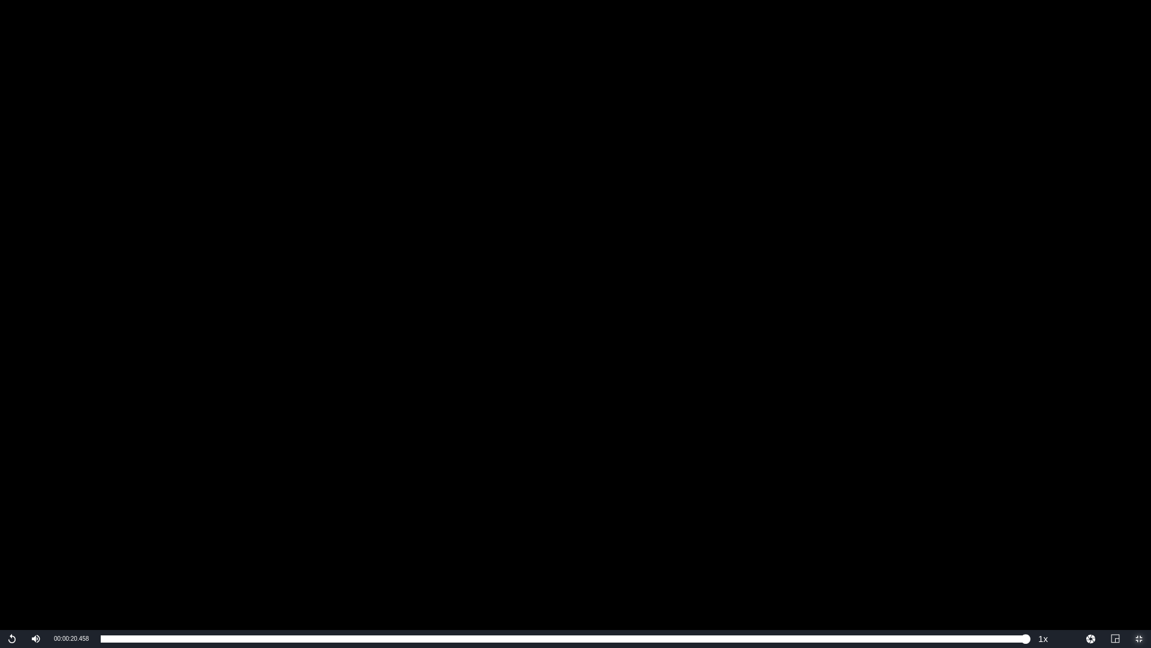
click at [1139, 546] on span "Video Player" at bounding box center [1139, 639] width 0 height 0
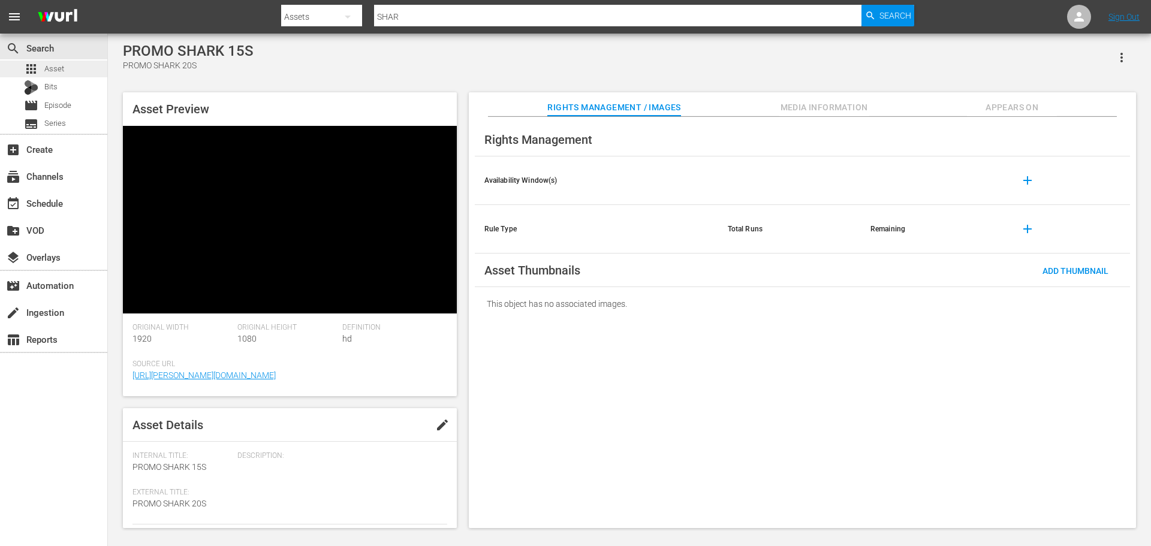
click at [71, 66] on div "apps Asset" at bounding box center [53, 69] width 107 height 17
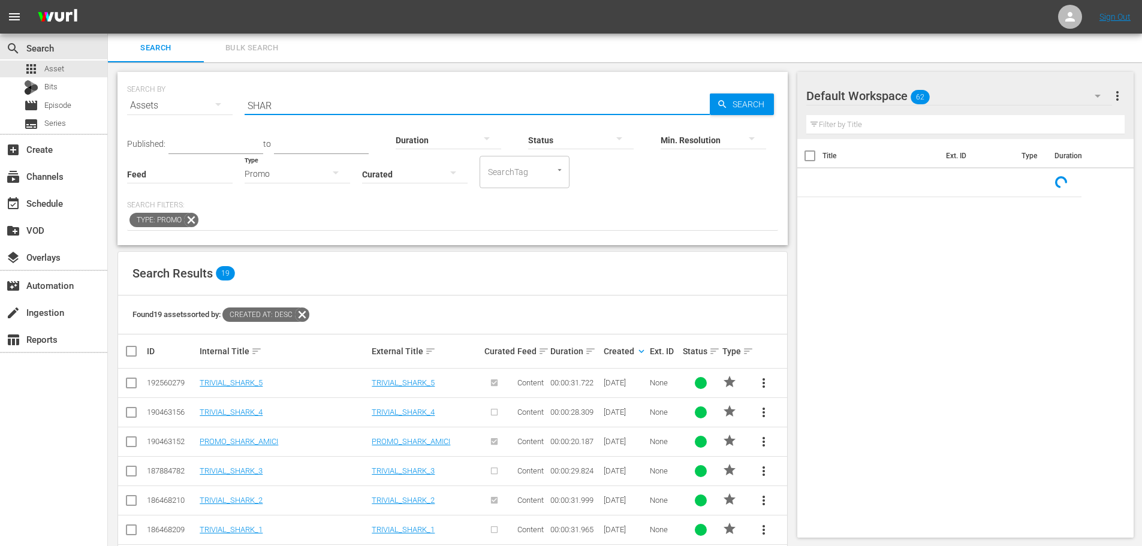
drag, startPoint x: 280, startPoint y: 103, endPoint x: 228, endPoint y: 121, distance: 54.4
click at [228, 120] on div "SEARCH BY Search By Assets Search ID, Title, Description, Keywords, or Category…" at bounding box center [452, 98] width 651 height 43
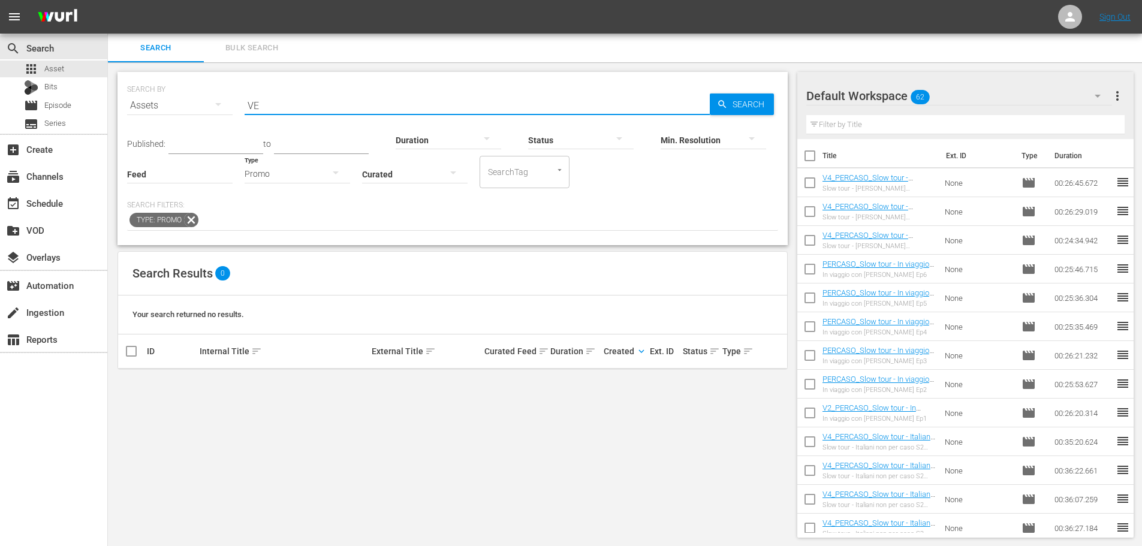
type input "V"
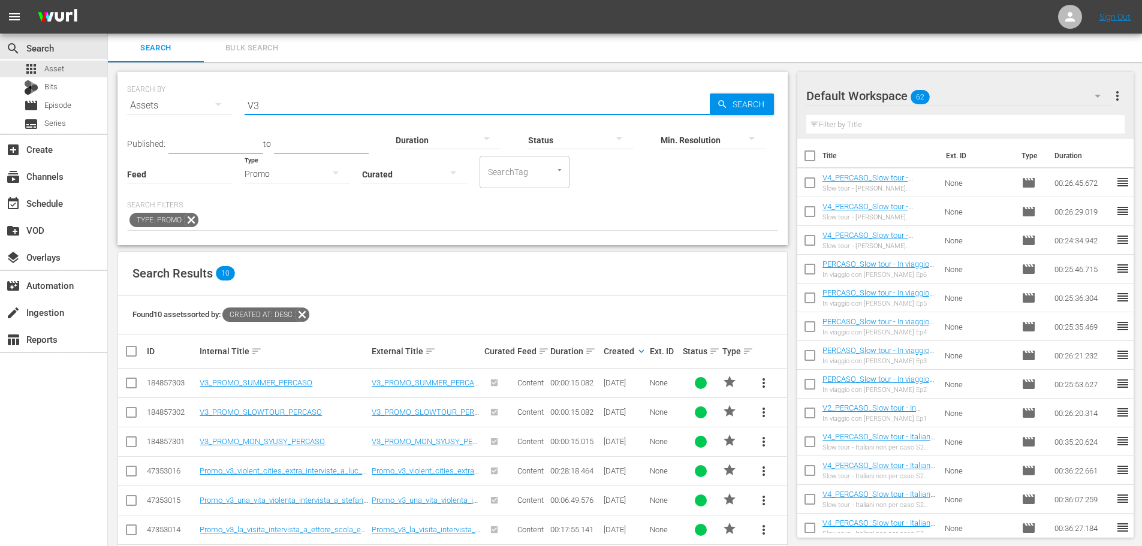
type input "V3"
click at [276, 169] on div "Promo" at bounding box center [298, 174] width 106 height 34
click at [278, 79] on div "Video Ad Bits Live Promo Placeholder" at bounding box center [571, 273] width 1142 height 546
click at [84, 104] on div "movie Episode" at bounding box center [53, 105] width 107 height 17
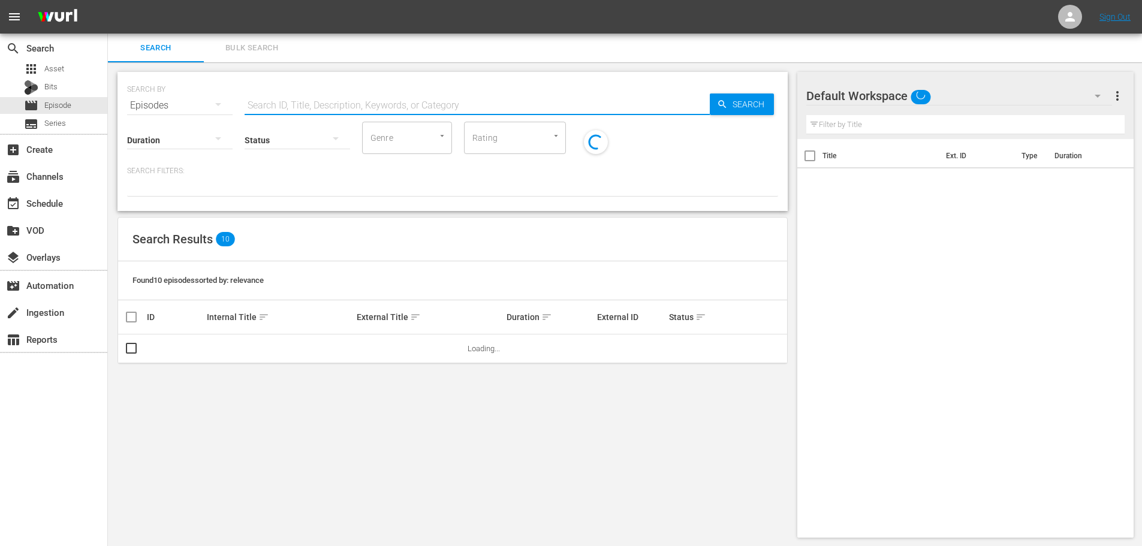
click at [280, 103] on input "text" at bounding box center [477, 105] width 465 height 29
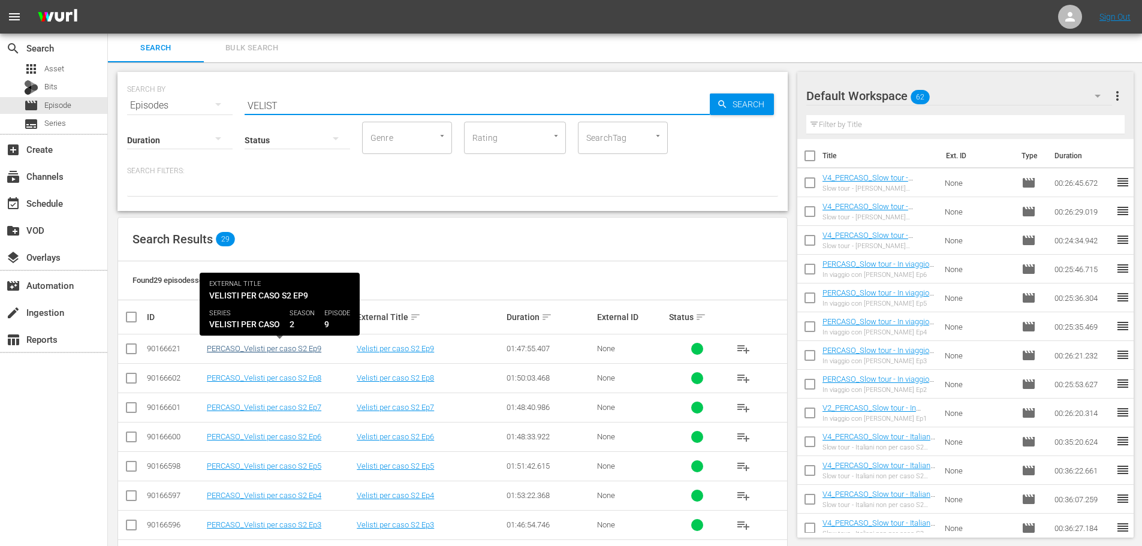
type input "VELIST"
click at [278, 350] on link "PERCASO_Velisti per caso S2 Ep9" at bounding box center [264, 348] width 115 height 9
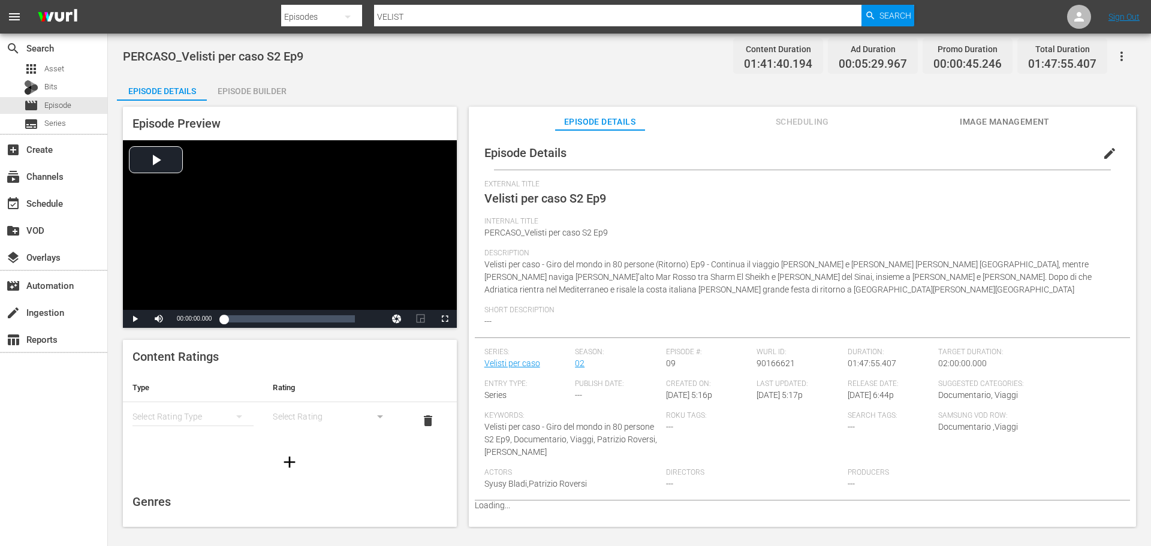
click at [248, 85] on div "Episode Builder" at bounding box center [252, 91] width 90 height 29
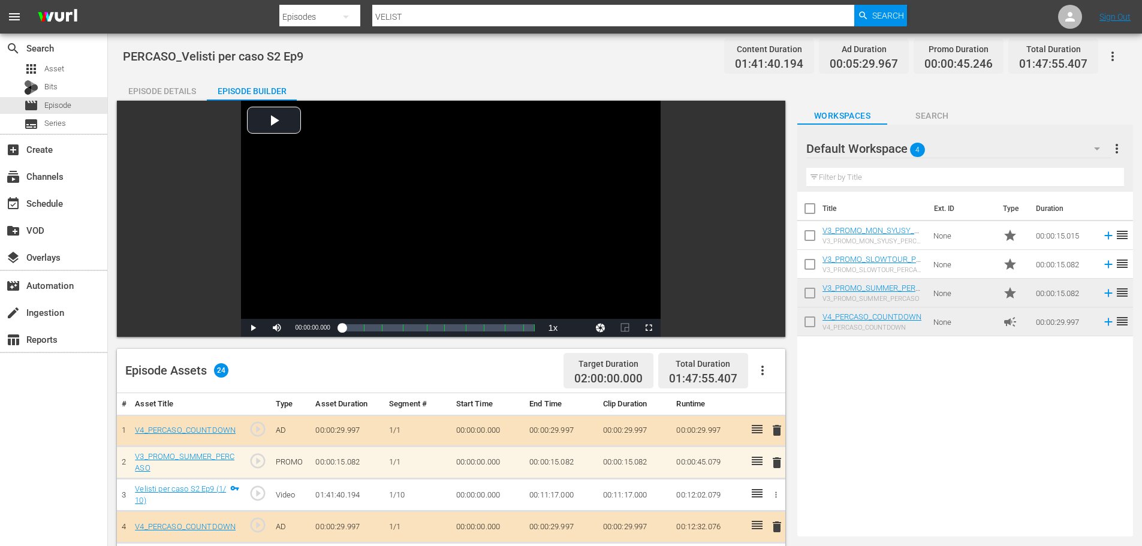
scroll to position [180, 0]
